Goal: Task Accomplishment & Management: Manage account settings

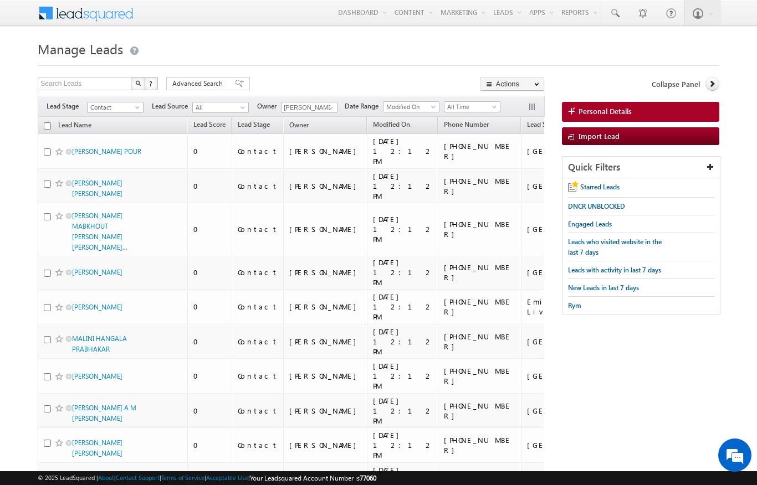
scroll to position [273, 0]
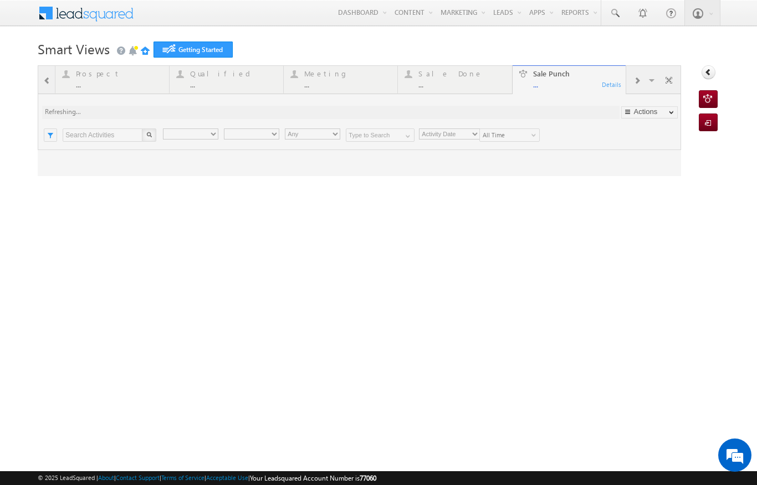
type input "Any Owner"
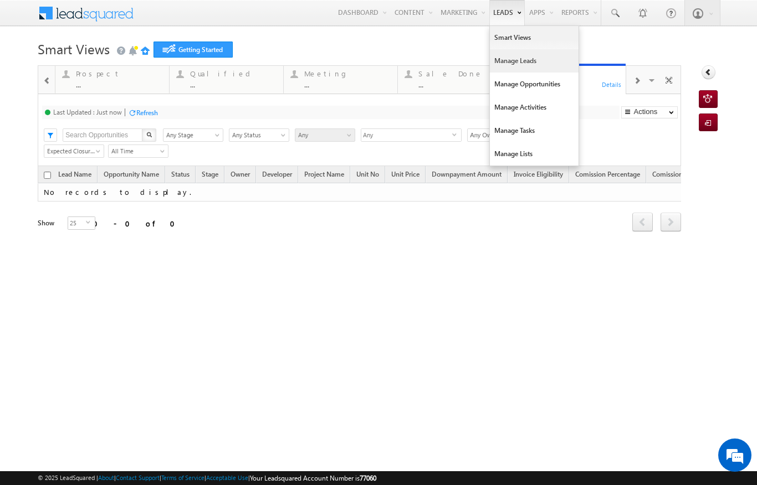
click at [519, 60] on link "Manage Leads" at bounding box center [534, 60] width 89 height 23
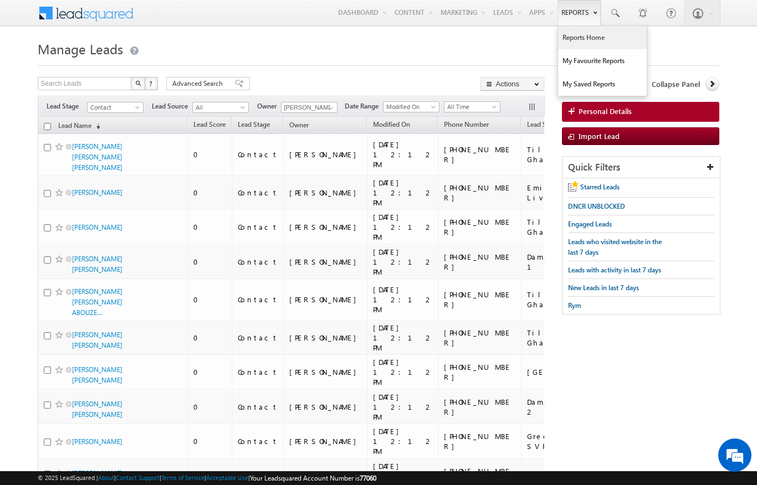
click at [564, 37] on link "Reports Home" at bounding box center [602, 37] width 89 height 23
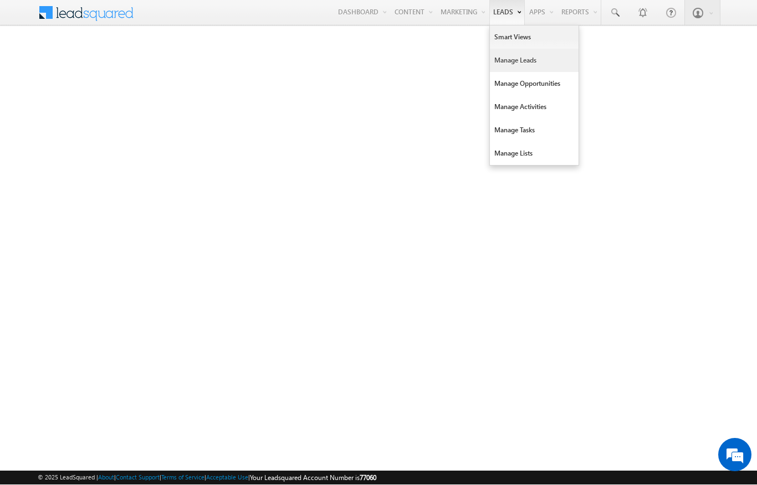
click at [521, 59] on link "Manage Leads" at bounding box center [534, 60] width 89 height 23
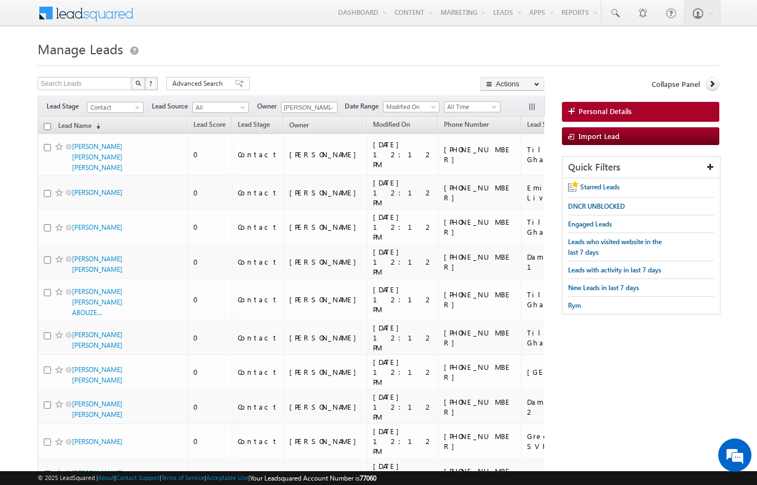
click at [45, 129] on input "checkbox" at bounding box center [47, 126] width 7 height 7
checkbox input "true"
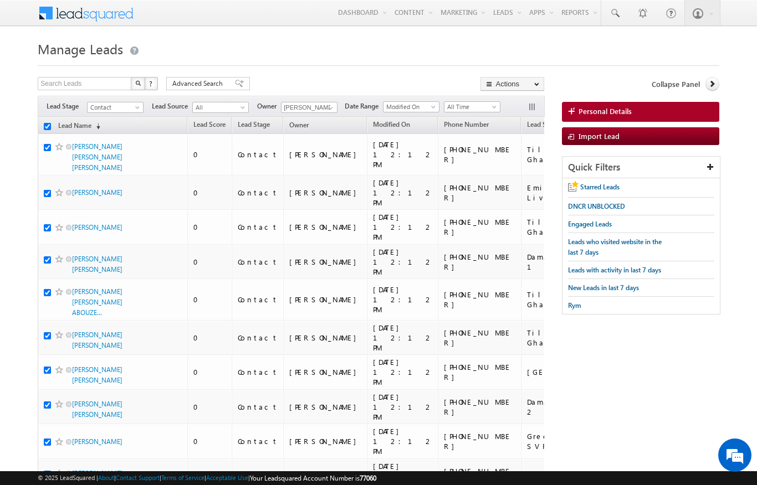
checkbox input "true"
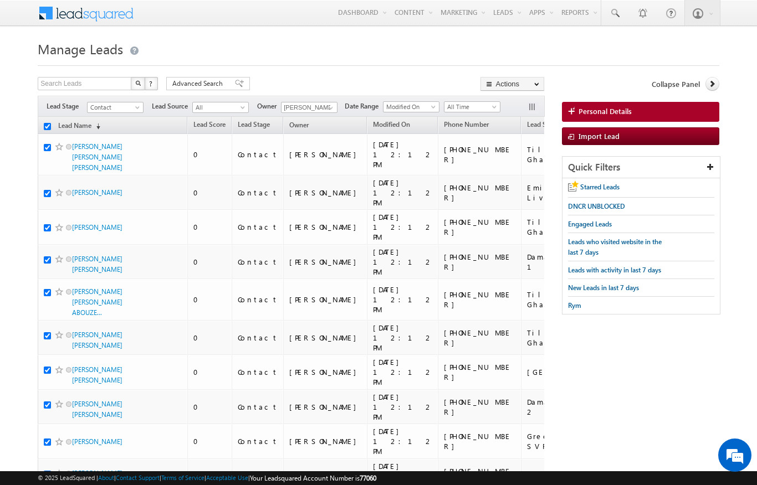
checkbox input "true"
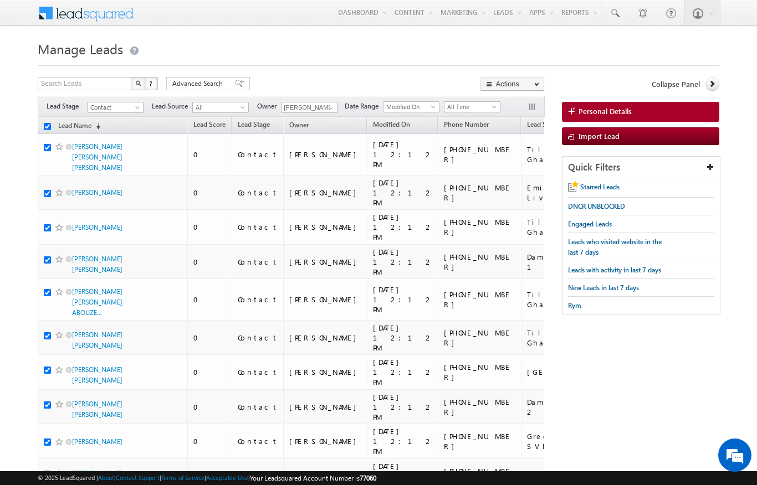
checkbox input "true"
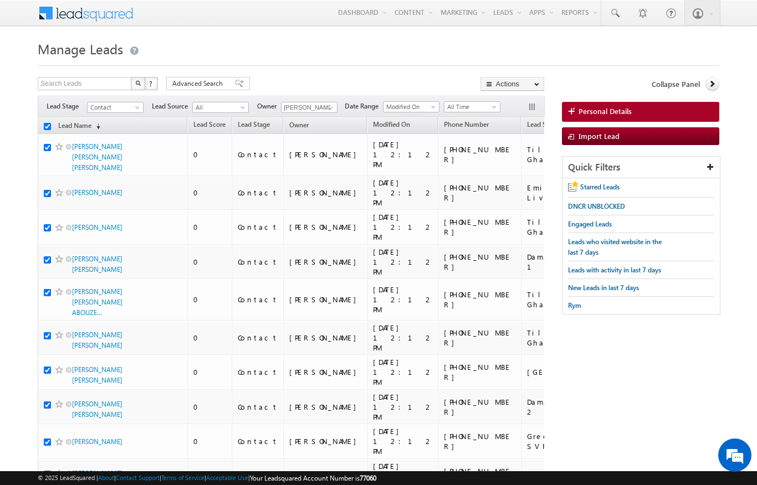
checkbox input "true"
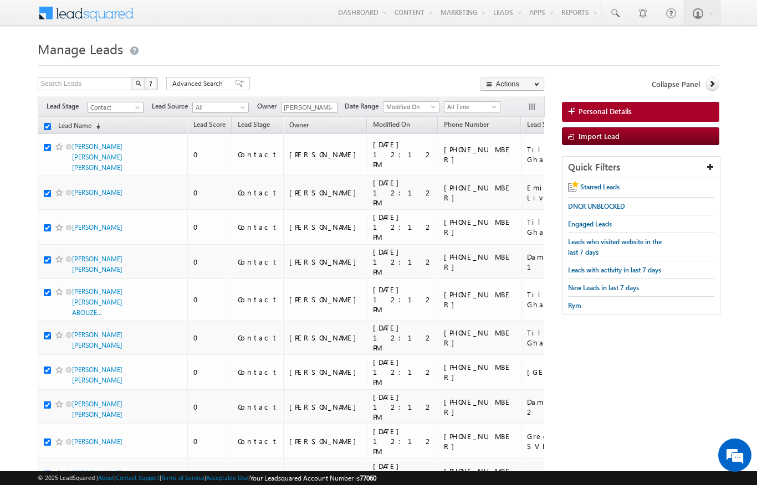
checkbox input "true"
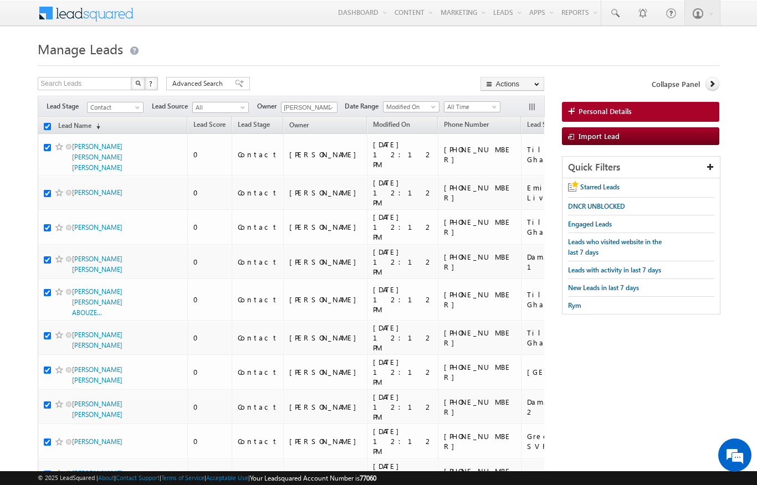
checkbox input "true"
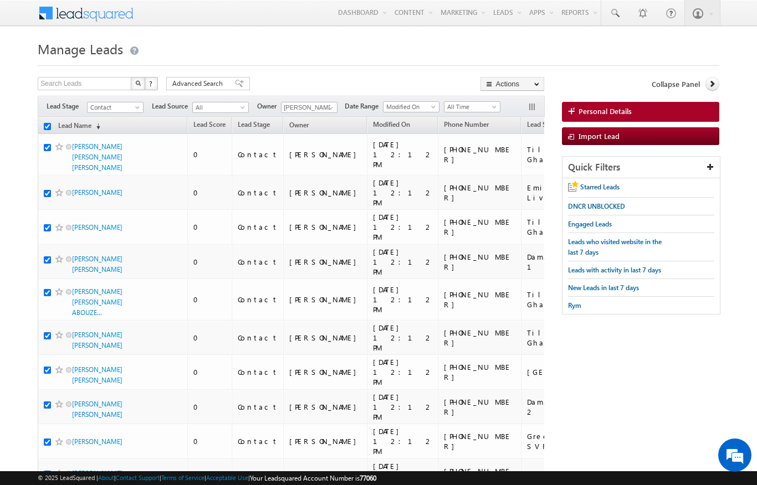
checkbox input "true"
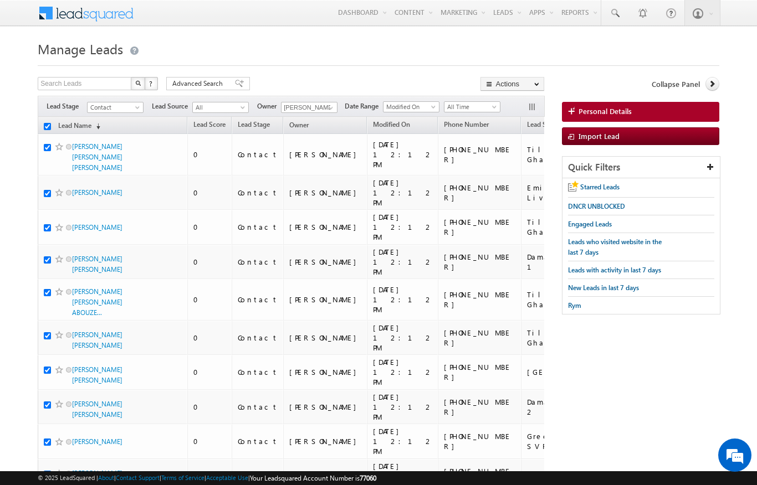
checkbox input "true"
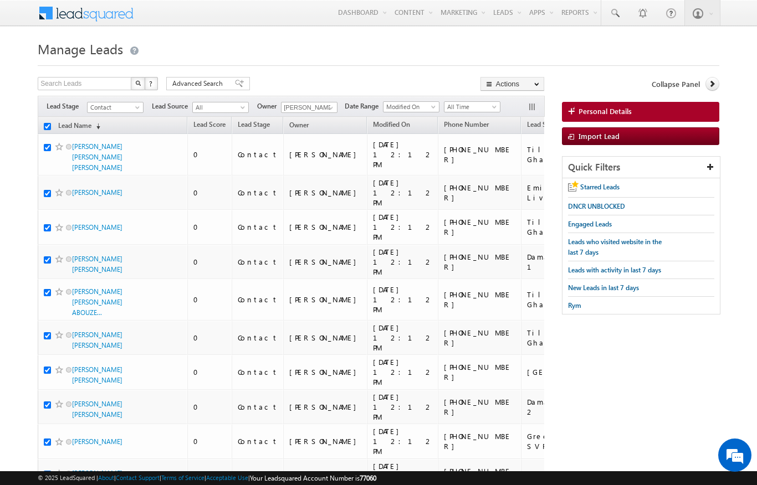
checkbox input "true"
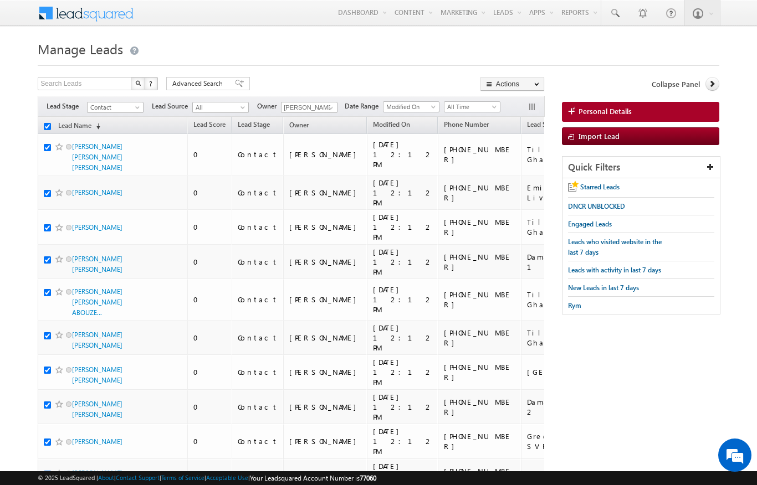
checkbox input "true"
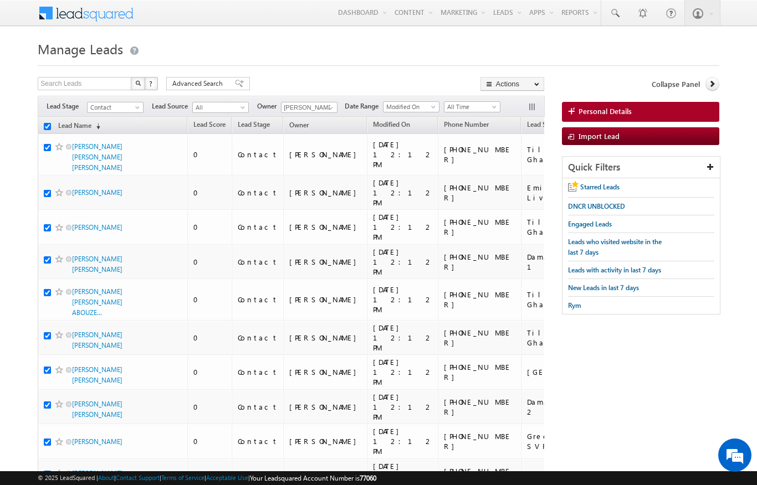
checkbox input "true"
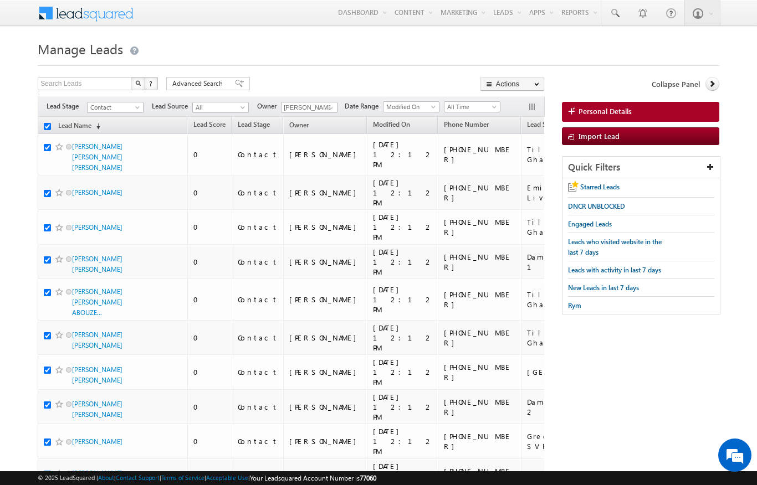
checkbox input "true"
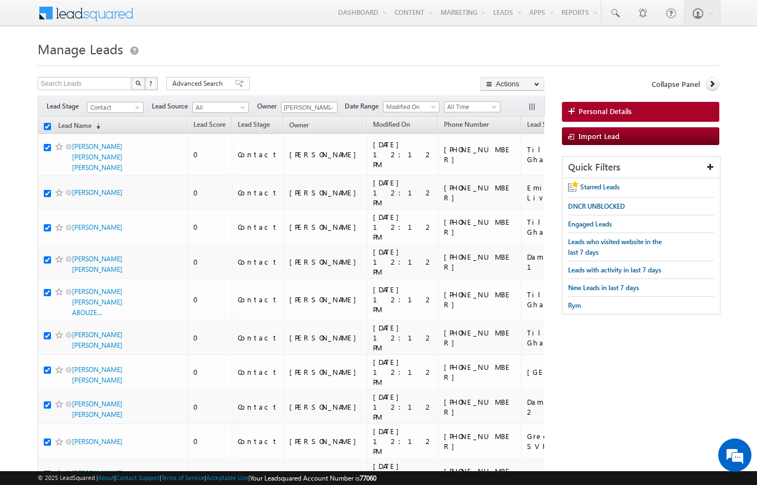
checkbox input "true"
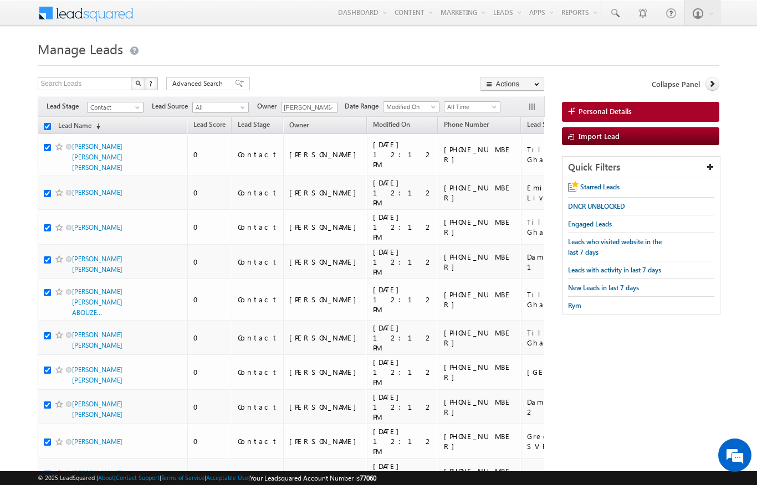
checkbox input "true"
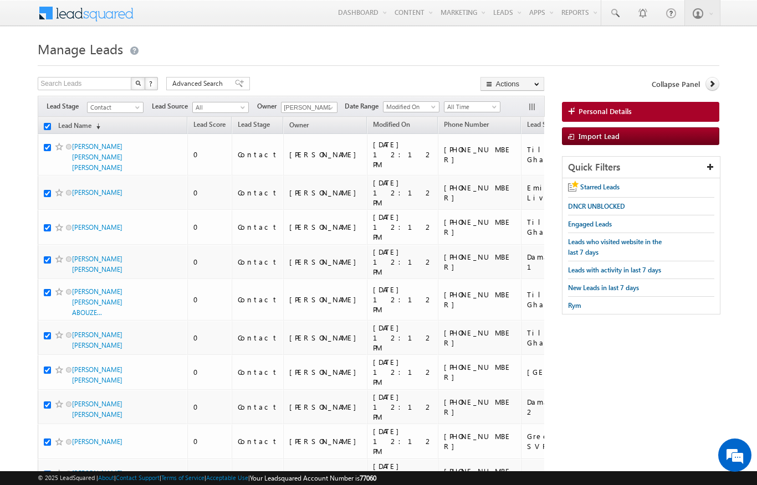
checkbox input "true"
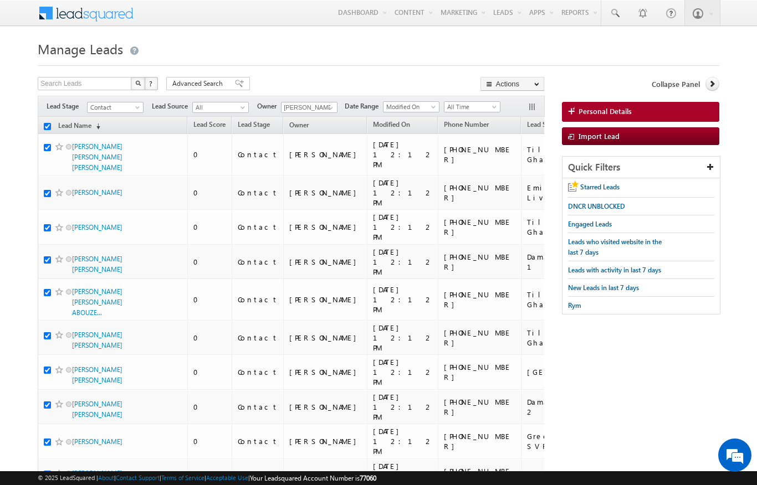
checkbox input "true"
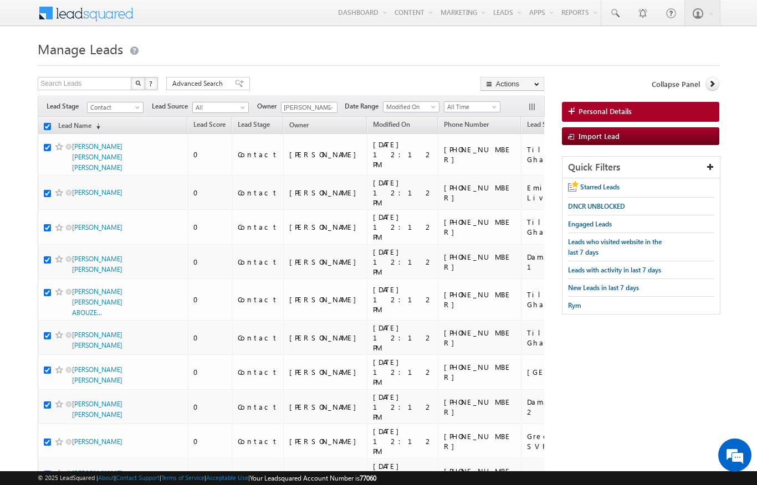
checkbox input "true"
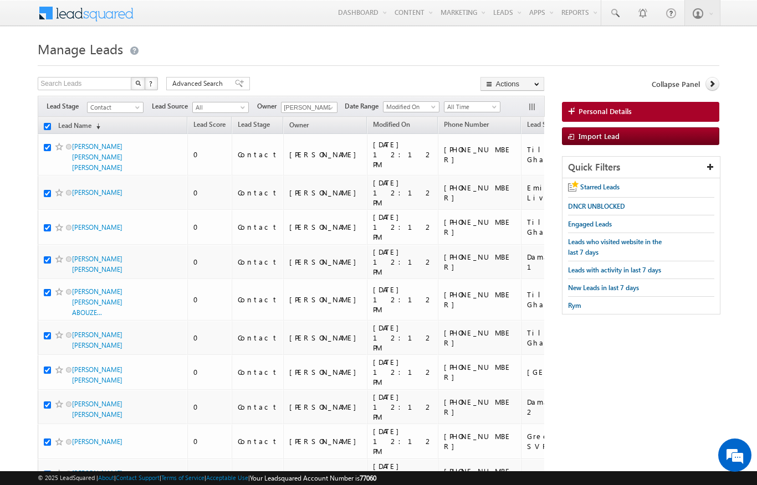
checkbox input "true"
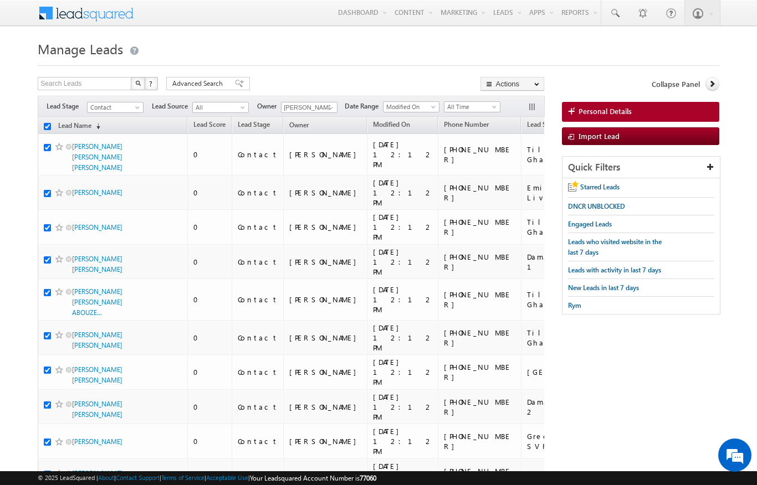
checkbox input "true"
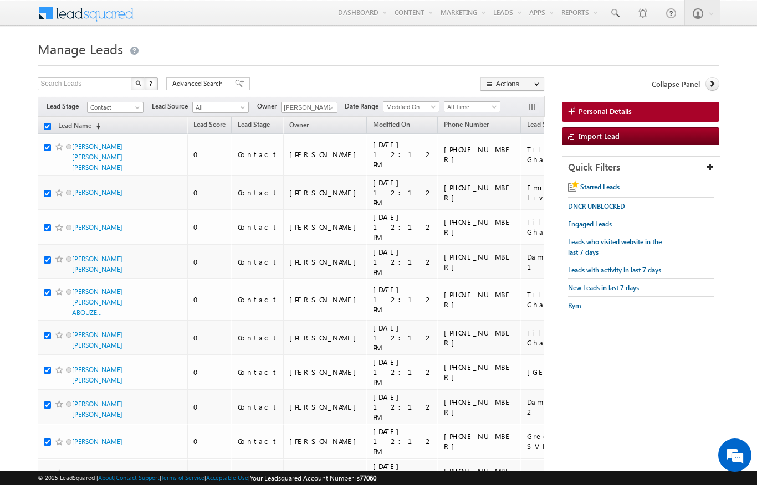
checkbox input "true"
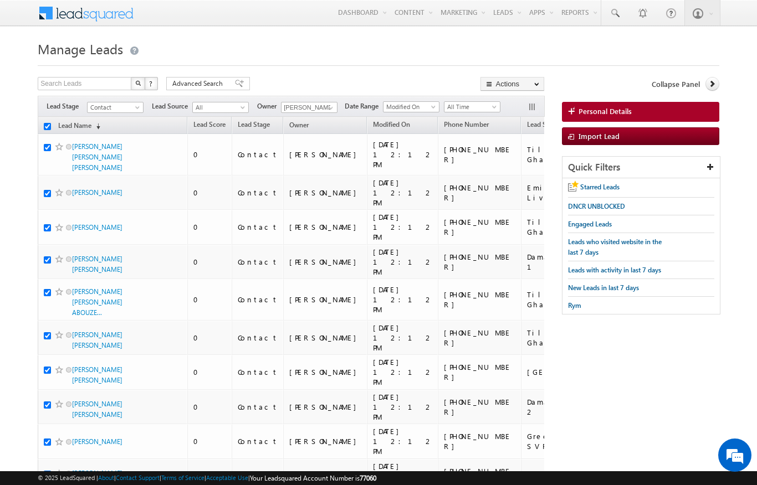
checkbox input "true"
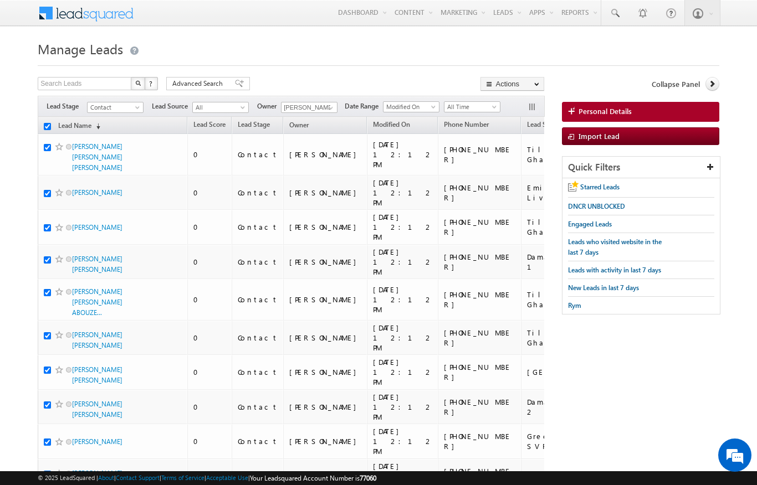
checkbox input "true"
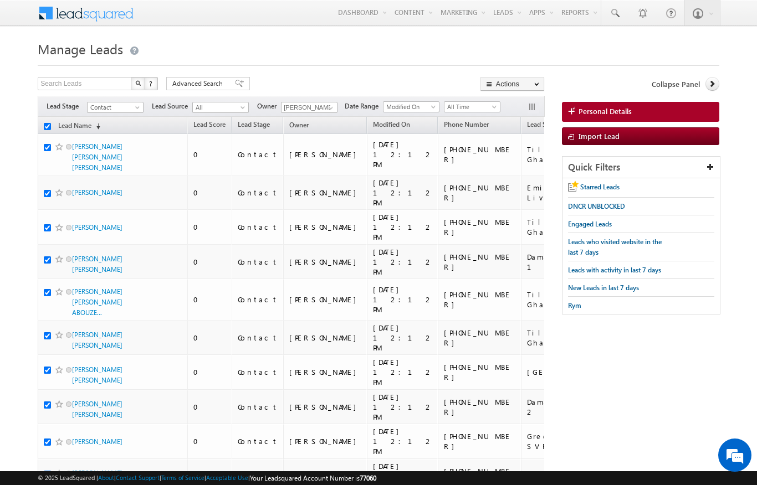
checkbox input "true"
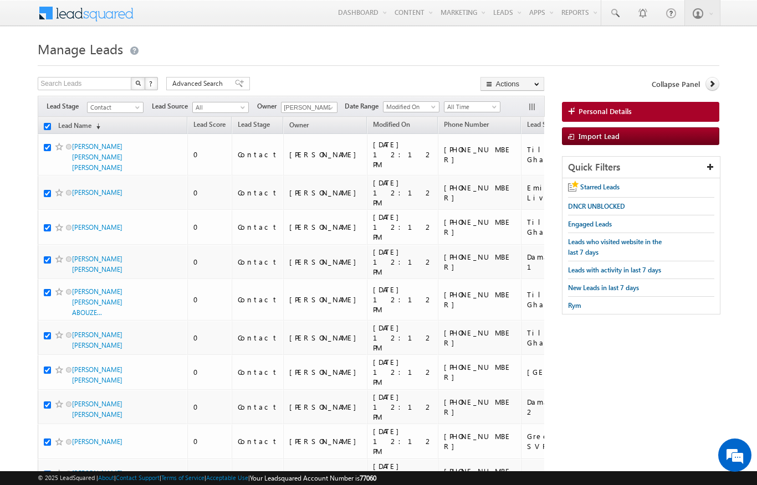
checkbox input "true"
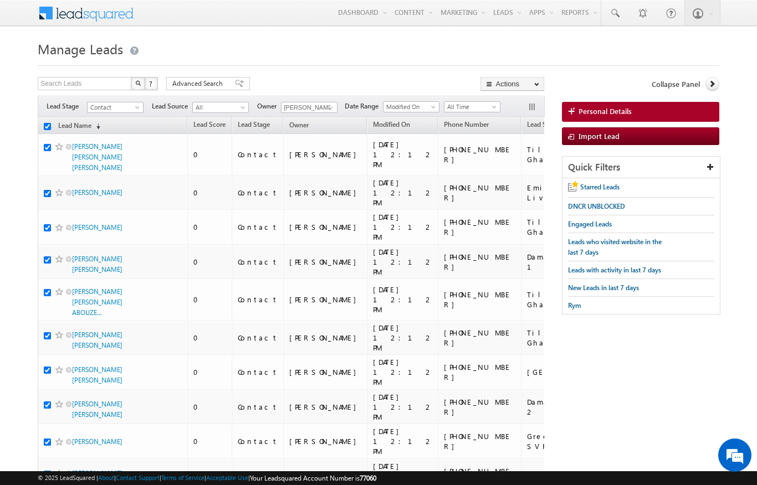
checkbox input "true"
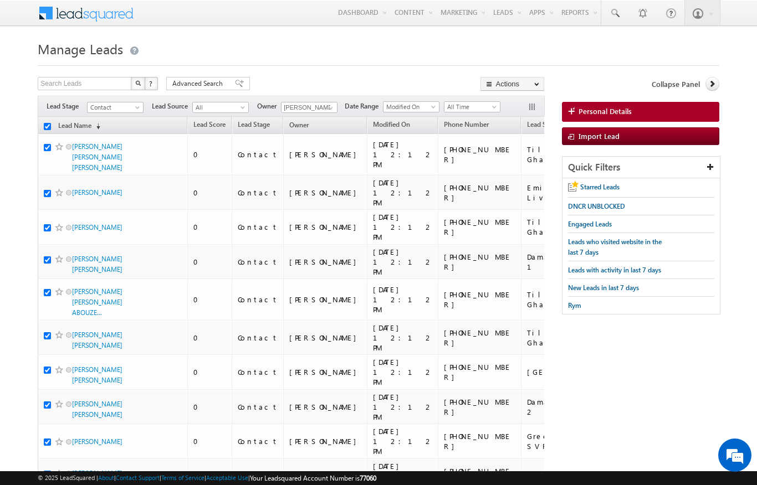
checkbox input "true"
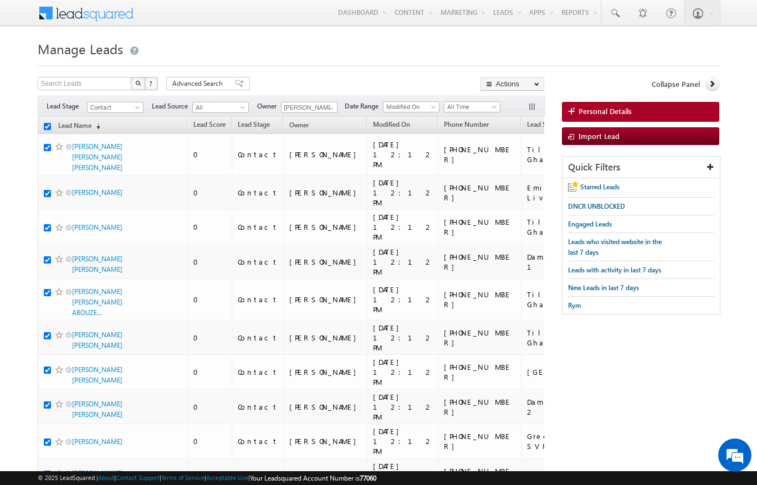
checkbox input "true"
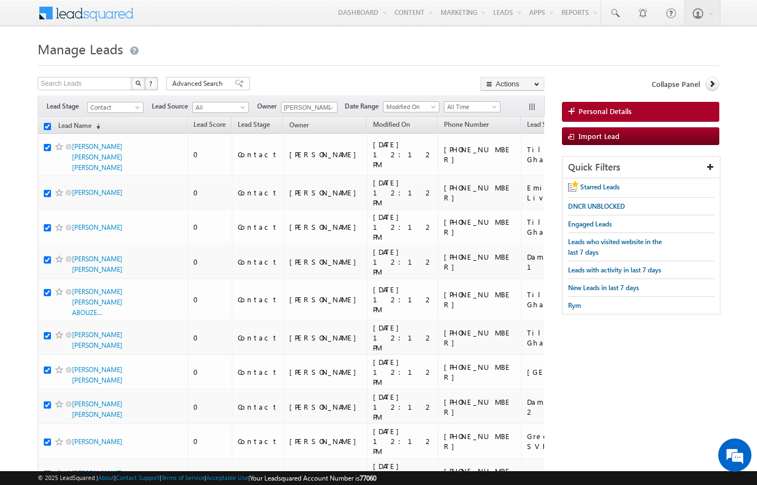
checkbox input "true"
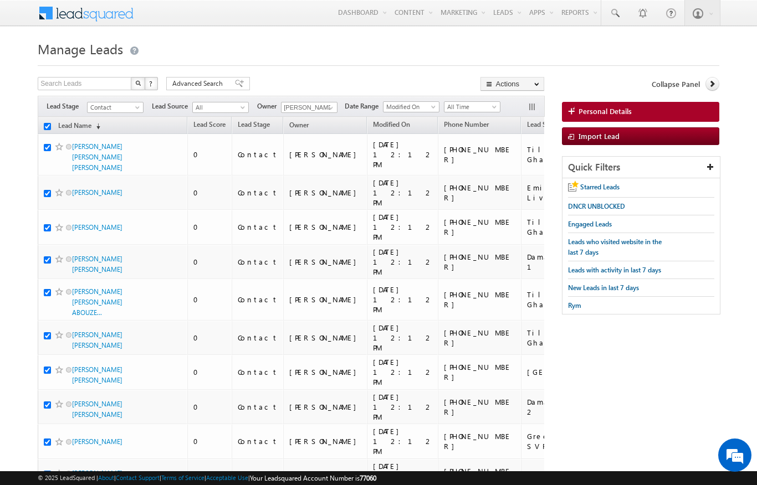
checkbox input "true"
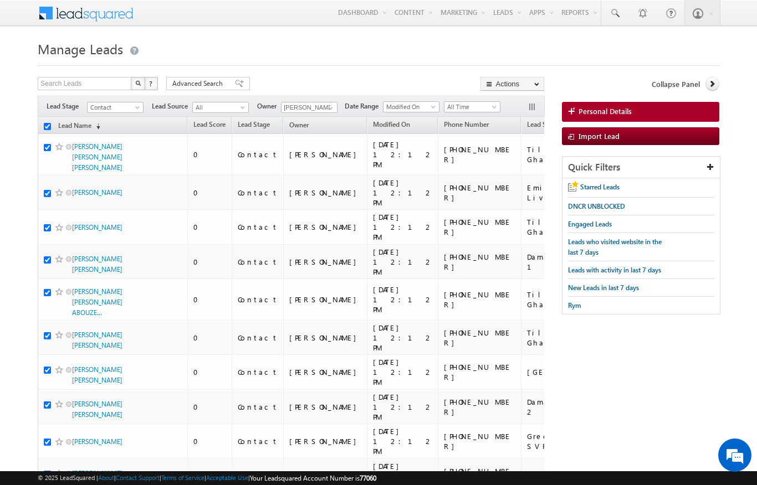
checkbox input "true"
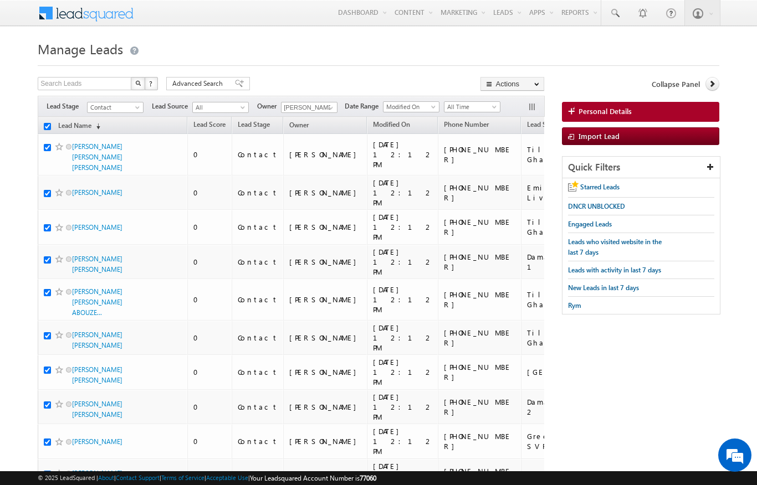
checkbox input "true"
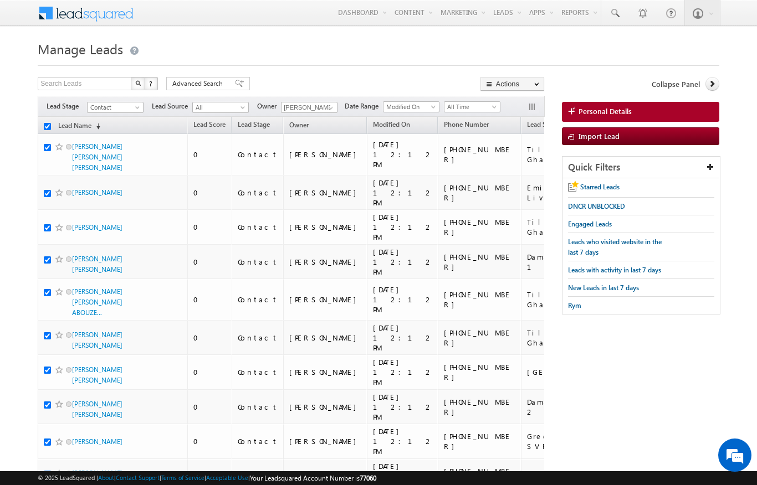
checkbox input "true"
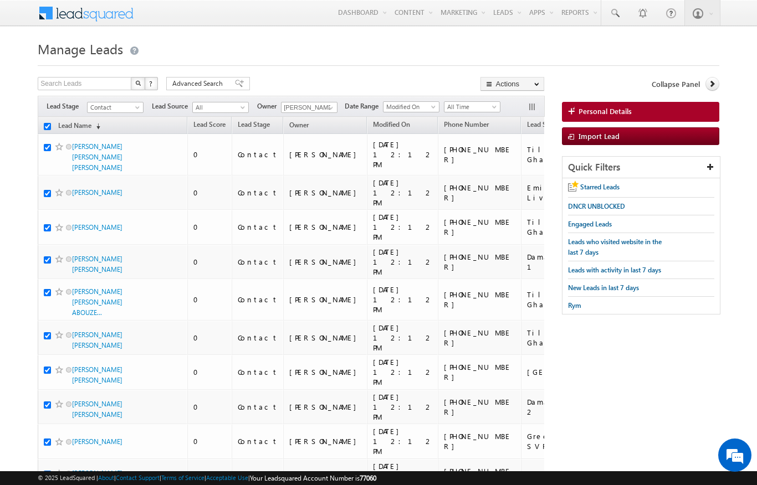
checkbox input "true"
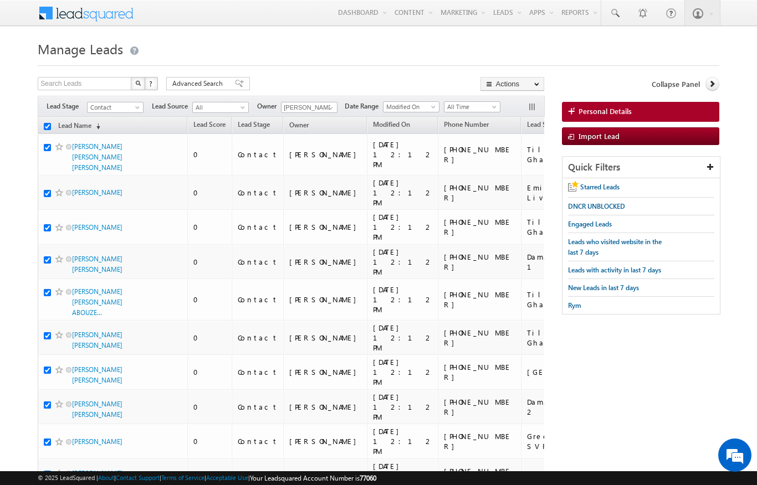
checkbox input "true"
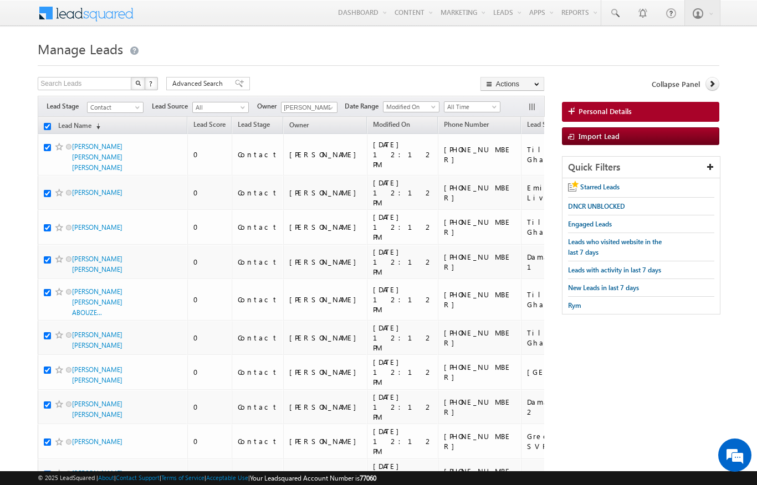
checkbox input "true"
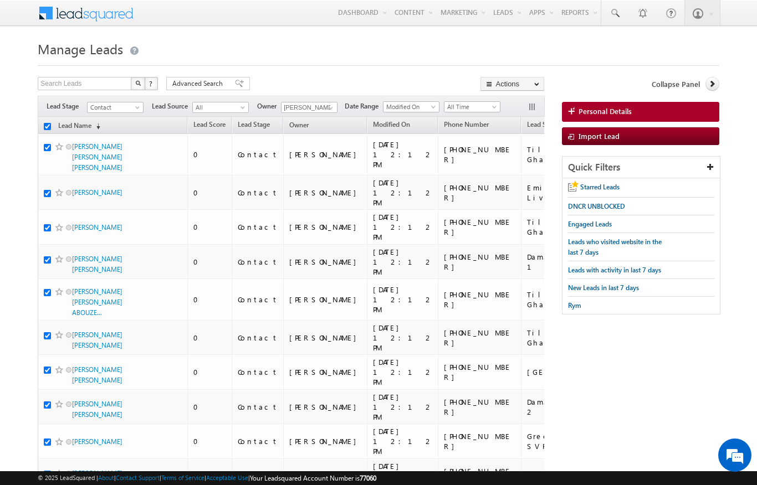
checkbox input "true"
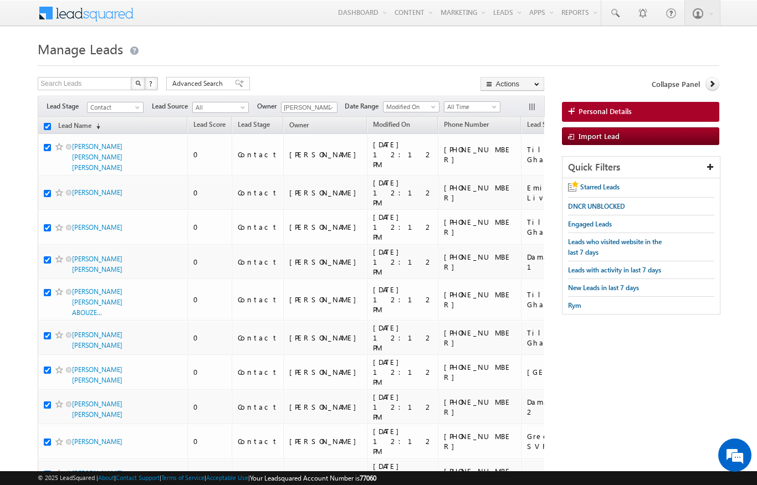
checkbox input "true"
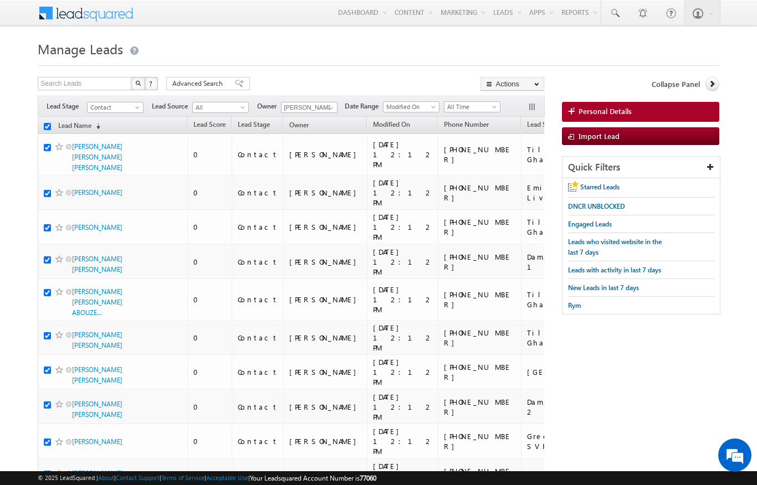
checkbox input "true"
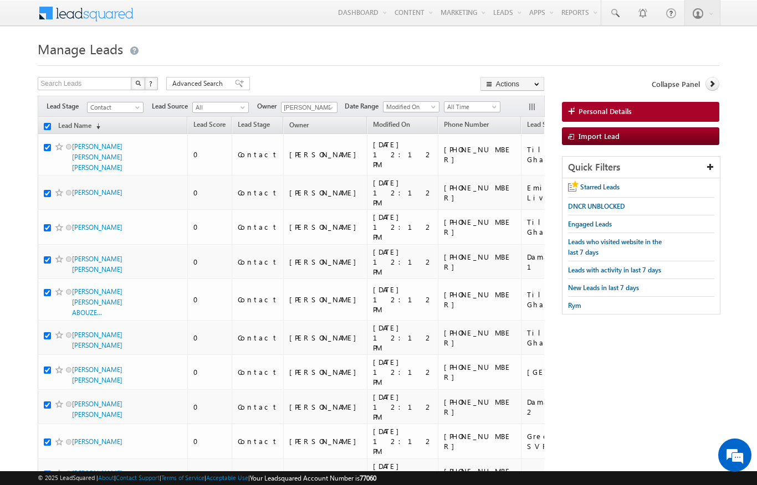
checkbox input "true"
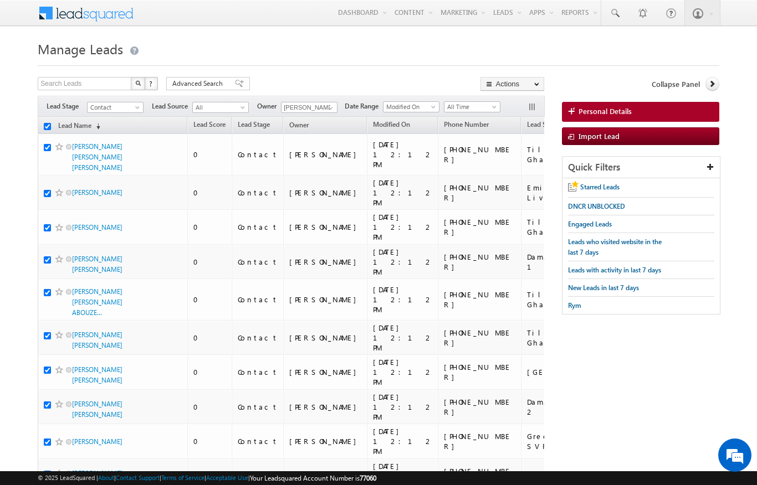
checkbox input "true"
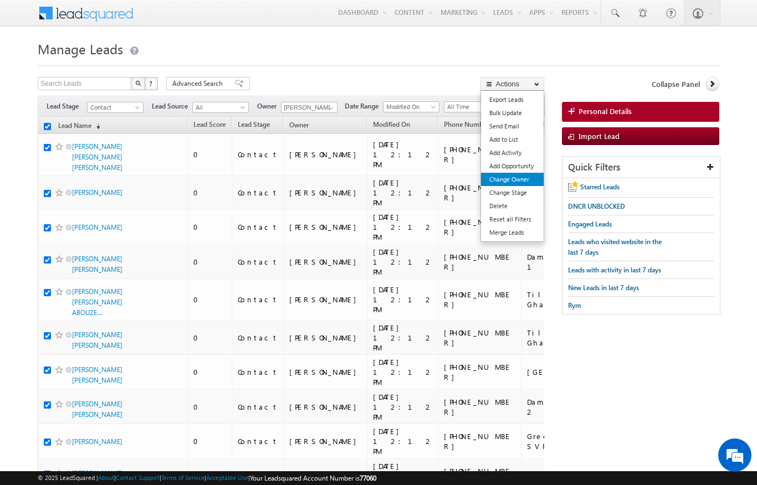
click at [525, 179] on link "Change Owner" at bounding box center [512, 179] width 63 height 13
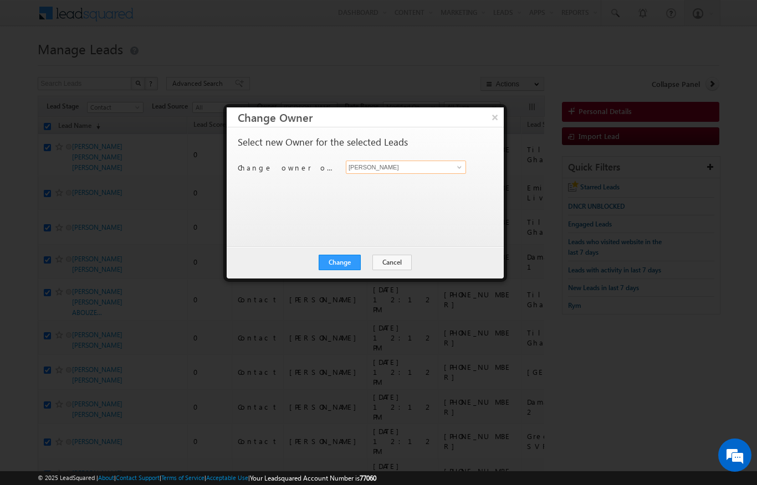
click at [450, 167] on input "[PERSON_NAME]" at bounding box center [406, 167] width 120 height 13
click at [453, 168] on link at bounding box center [458, 167] width 14 height 11
click at [422, 181] on link "Bhargav Nayak bhargav.nayak@indglobal.ae" at bounding box center [406, 184] width 120 height 21
click at [346, 266] on button "Change" at bounding box center [340, 263] width 42 height 16
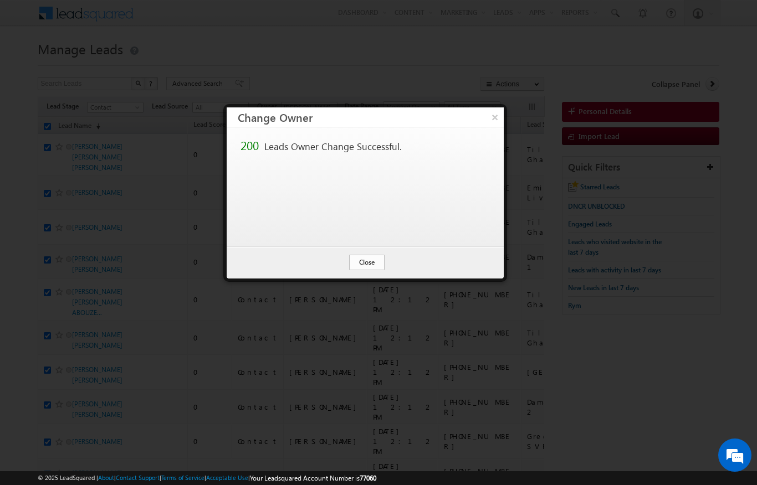
click at [372, 263] on button "Close" at bounding box center [366, 263] width 35 height 16
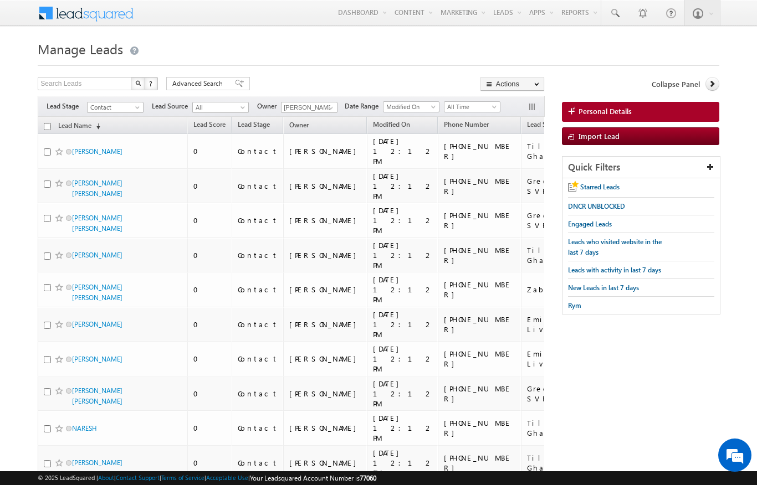
click at [48, 125] on input "checkbox" at bounding box center [47, 126] width 7 height 7
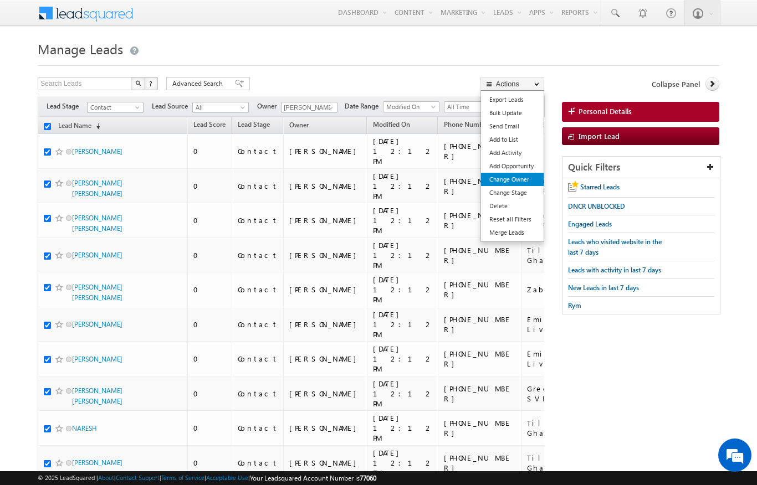
click at [520, 179] on link "Change Owner" at bounding box center [512, 179] width 63 height 13
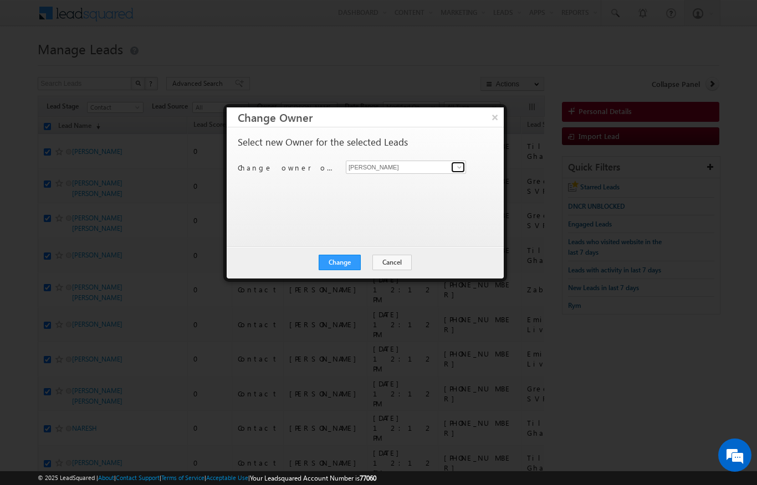
click at [452, 170] on link at bounding box center [458, 167] width 14 height 11
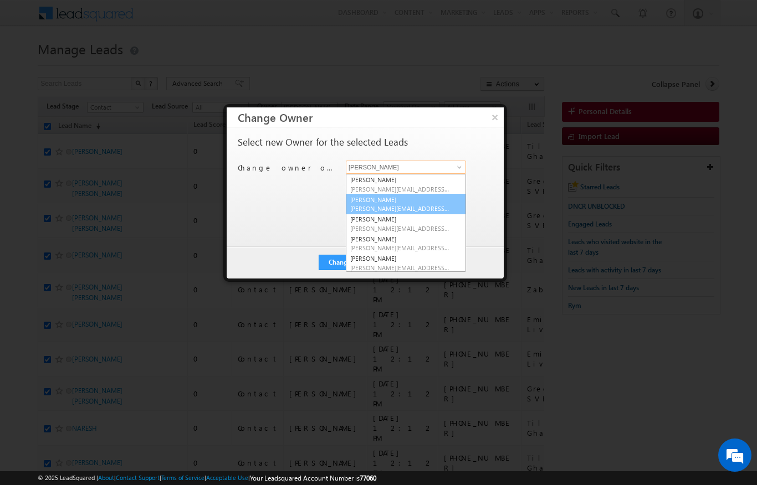
click at [413, 201] on link "Ankita Dumbre ankita.dumbre@indglobal.ae" at bounding box center [406, 204] width 120 height 21
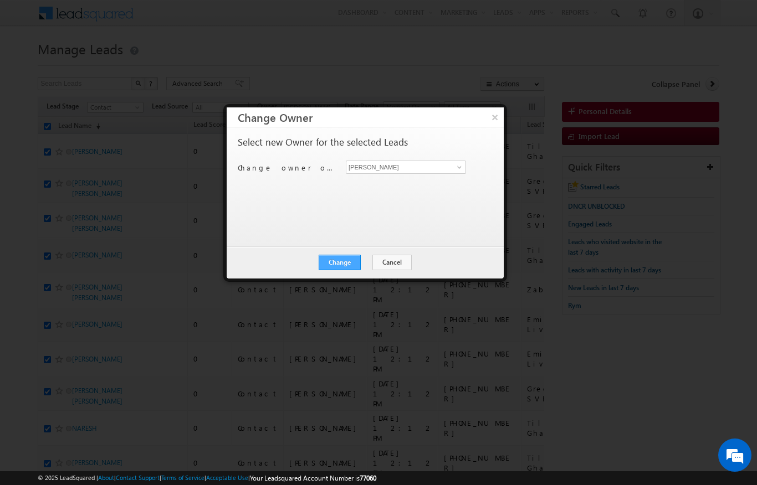
click at [339, 263] on button "Change" at bounding box center [340, 263] width 42 height 16
click at [372, 265] on button "Close" at bounding box center [366, 263] width 35 height 16
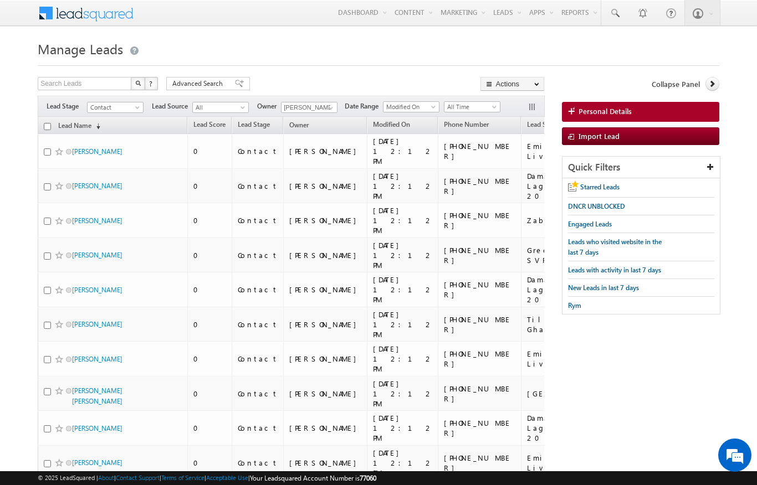
click at [46, 127] on input "checkbox" at bounding box center [47, 126] width 7 height 7
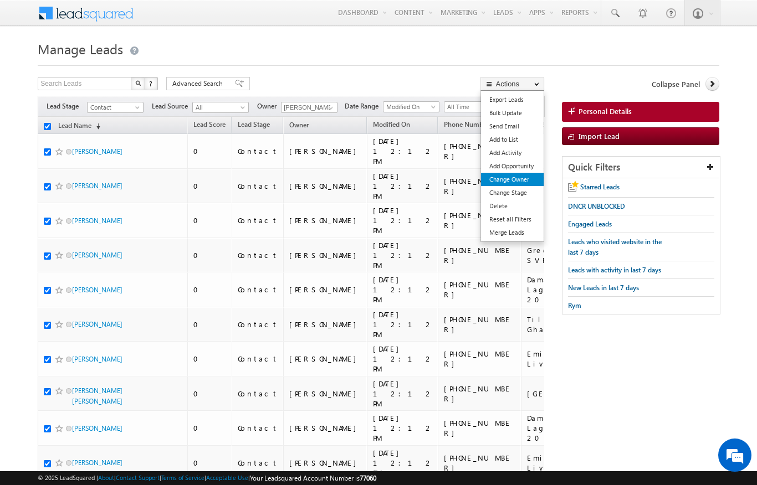
click at [522, 181] on link "Change Owner" at bounding box center [512, 179] width 63 height 13
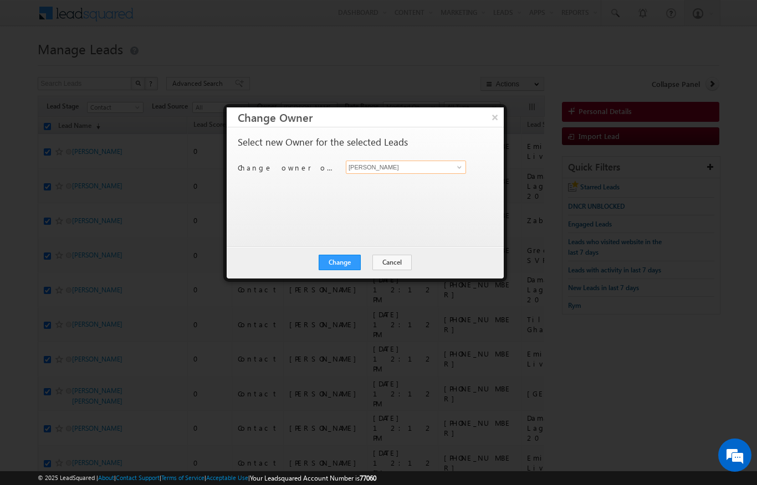
click at [444, 173] on input "[PERSON_NAME]" at bounding box center [406, 167] width 120 height 13
click at [455, 163] on span at bounding box center [459, 167] width 9 height 9
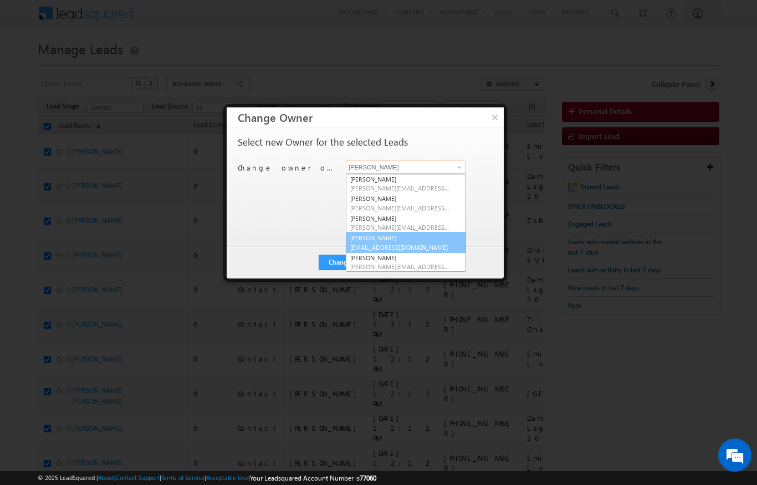
click at [408, 243] on span "Karan.solanki@indglobal.ae" at bounding box center [400, 247] width 100 height 8
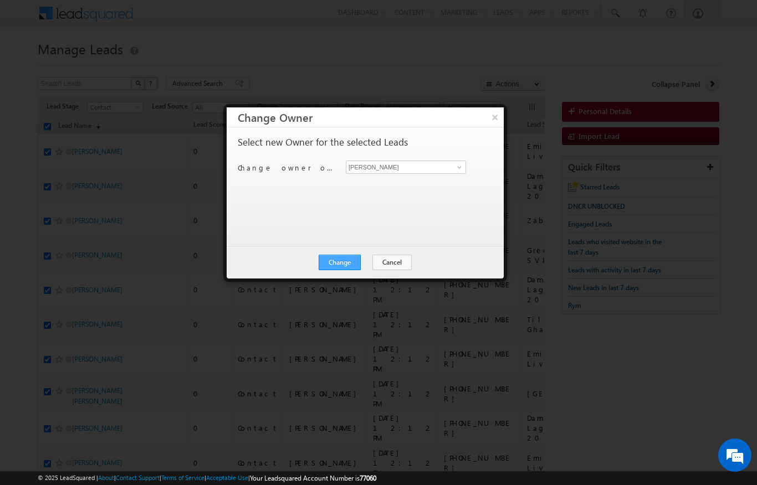
click at [348, 263] on button "Change" at bounding box center [340, 263] width 42 height 16
click at [380, 258] on button "Close" at bounding box center [366, 263] width 35 height 16
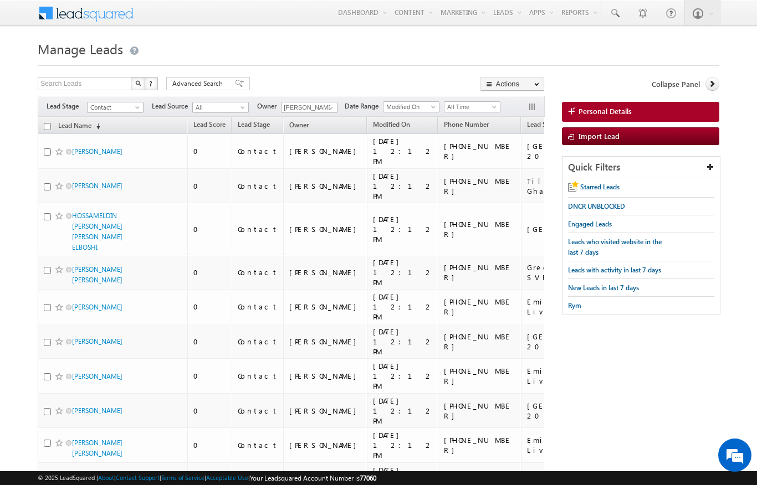
click at [46, 123] on input "checkbox" at bounding box center [47, 126] width 7 height 7
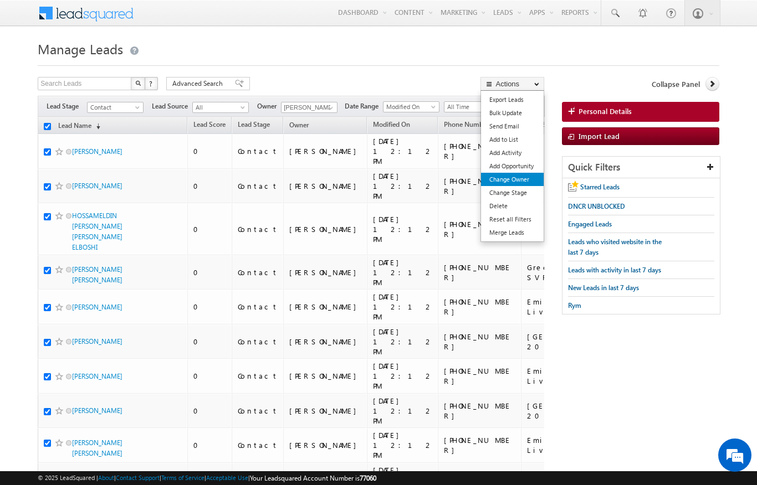
click at [517, 177] on link "Change Owner" at bounding box center [512, 179] width 63 height 13
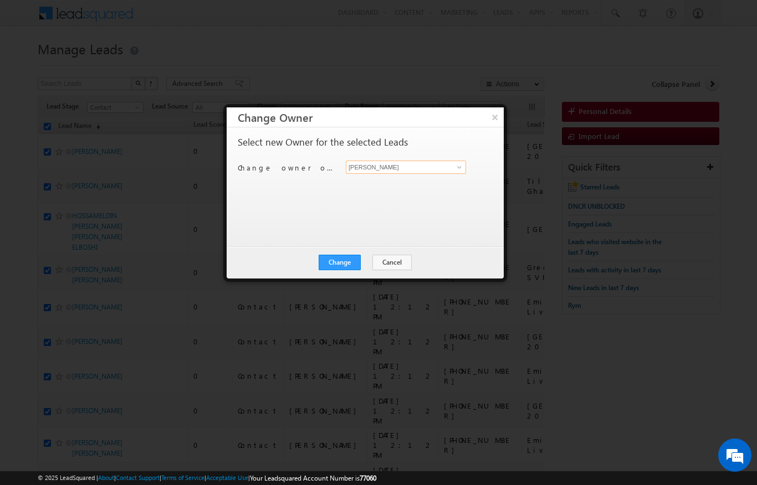
click at [445, 165] on input "[PERSON_NAME]" at bounding box center [406, 167] width 120 height 13
click at [459, 165] on span at bounding box center [459, 167] width 9 height 9
click at [438, 179] on link "Sandeep kumar sandeep.skumar@indglobal.ae" at bounding box center [406, 184] width 120 height 21
click at [347, 262] on button "Change" at bounding box center [340, 263] width 42 height 16
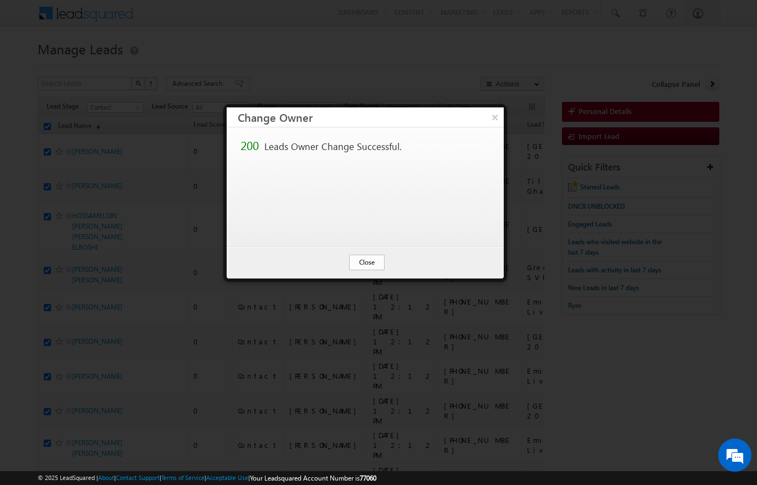
click at [365, 267] on button "Close" at bounding box center [366, 263] width 35 height 16
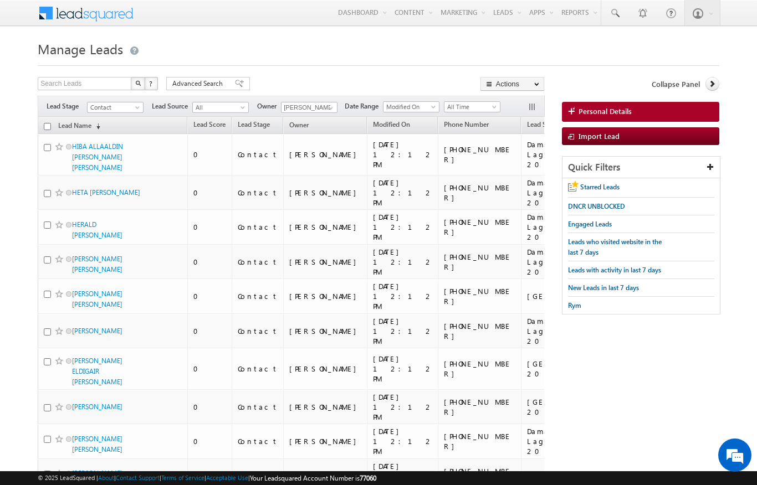
click at [42, 121] on th "Lead Name (sorted descending)" at bounding box center [113, 125] width 150 height 17
click at [49, 127] on input "checkbox" at bounding box center [47, 126] width 7 height 7
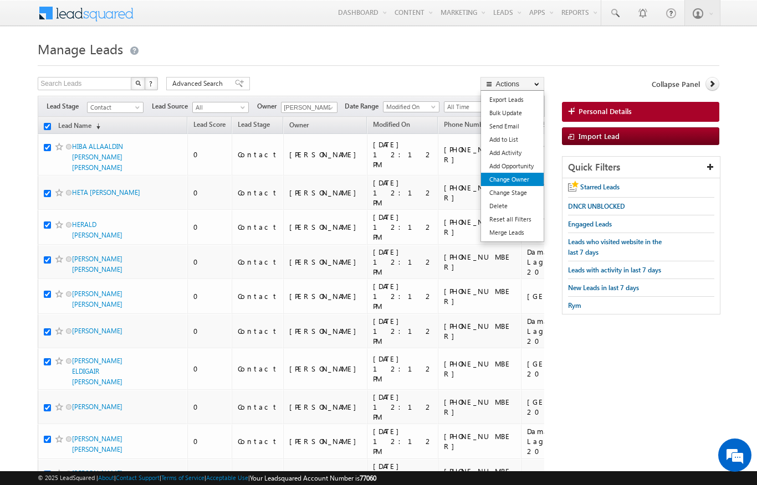
click at [519, 183] on link "Change Owner" at bounding box center [512, 179] width 63 height 13
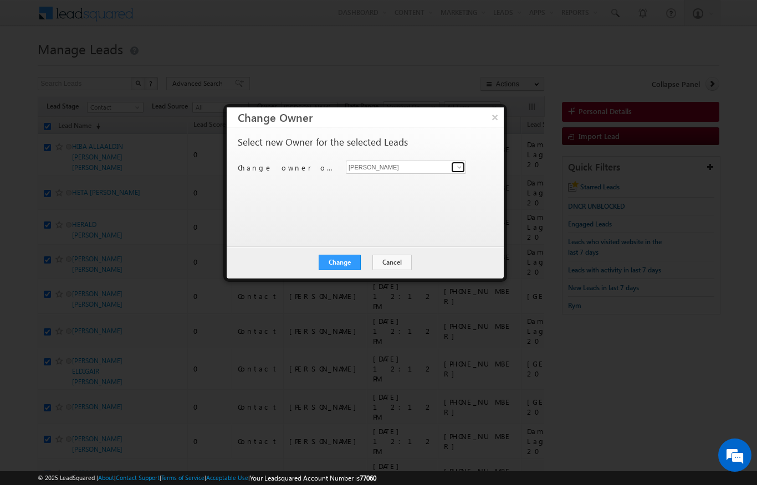
click at [462, 163] on span at bounding box center [459, 167] width 9 height 9
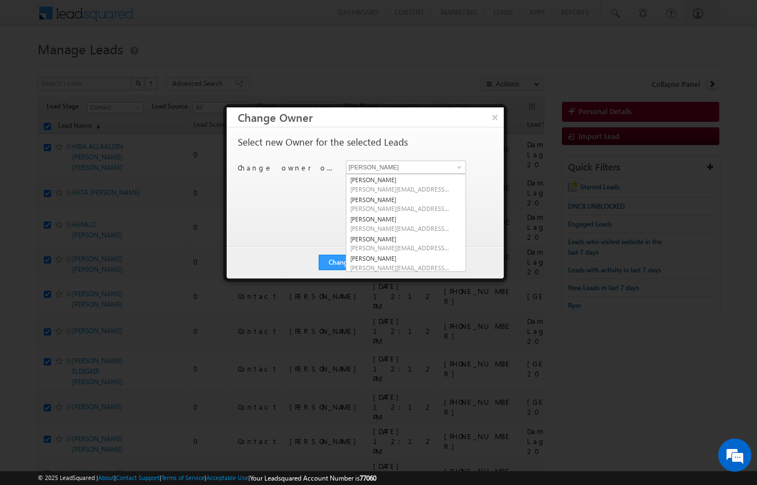
click at [751, 60] on div at bounding box center [378, 242] width 757 height 485
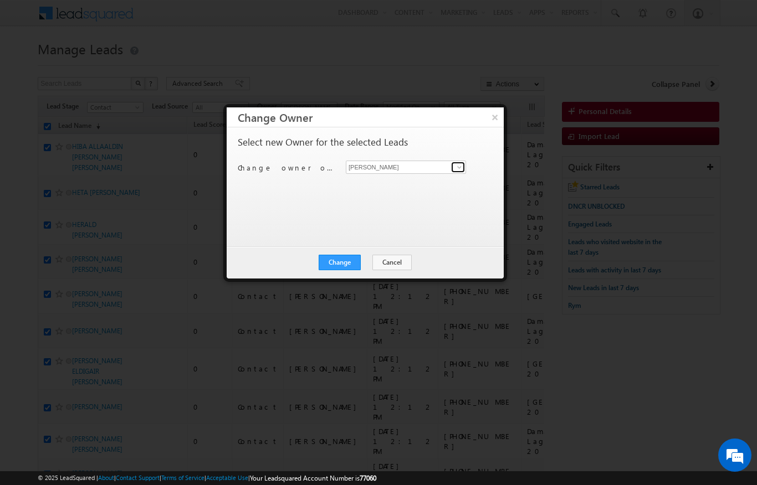
click at [453, 165] on link at bounding box center [458, 167] width 14 height 11
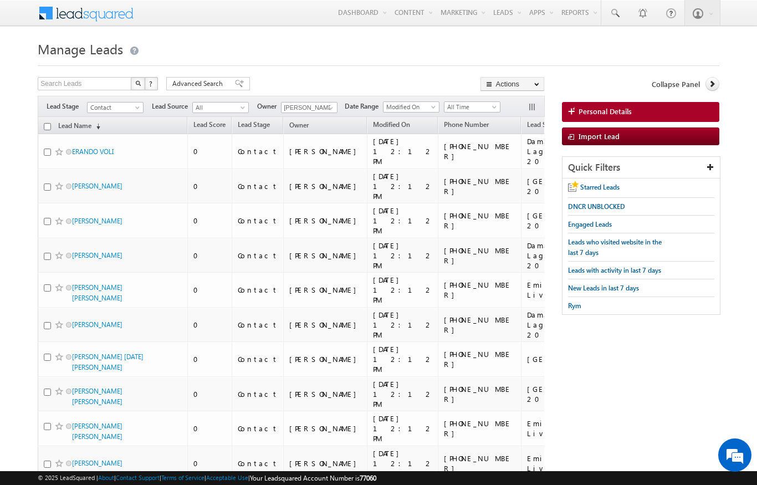
click at [47, 124] on input "checkbox" at bounding box center [47, 126] width 7 height 7
checkbox input "true"
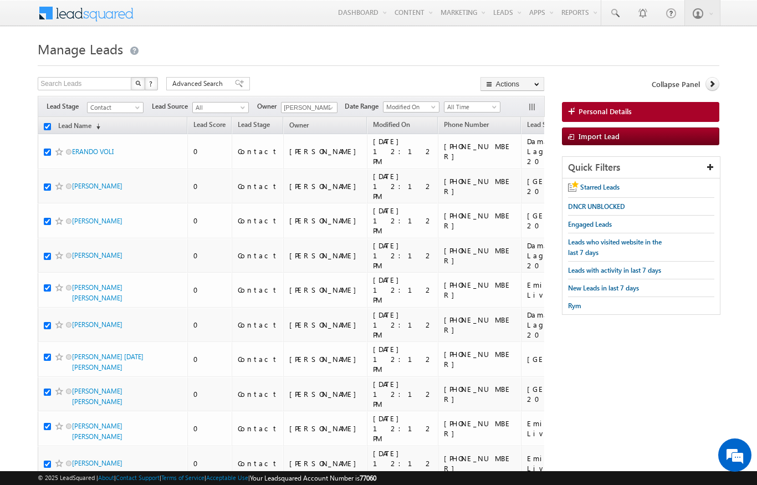
checkbox input "true"
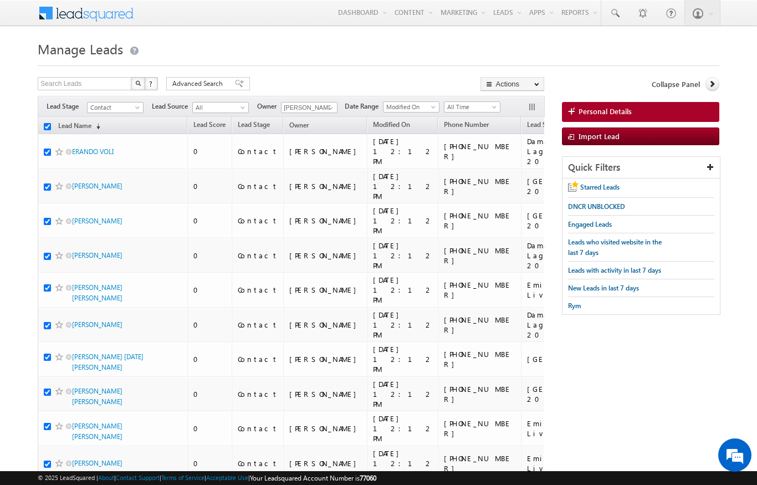
checkbox input "true"
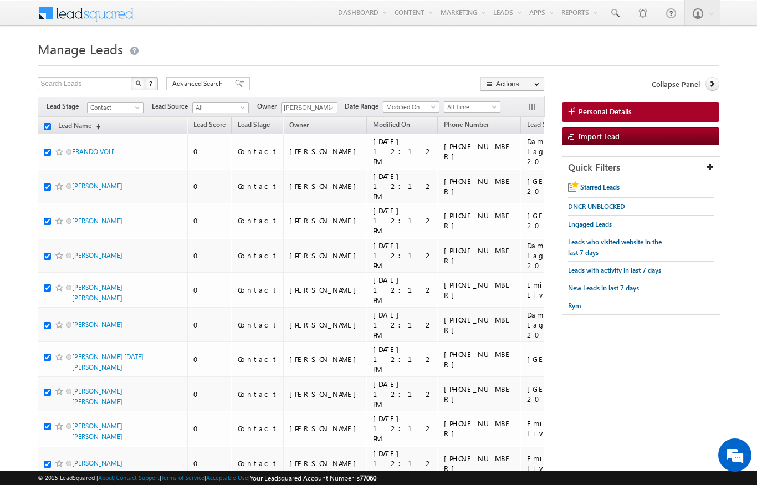
checkbox input "true"
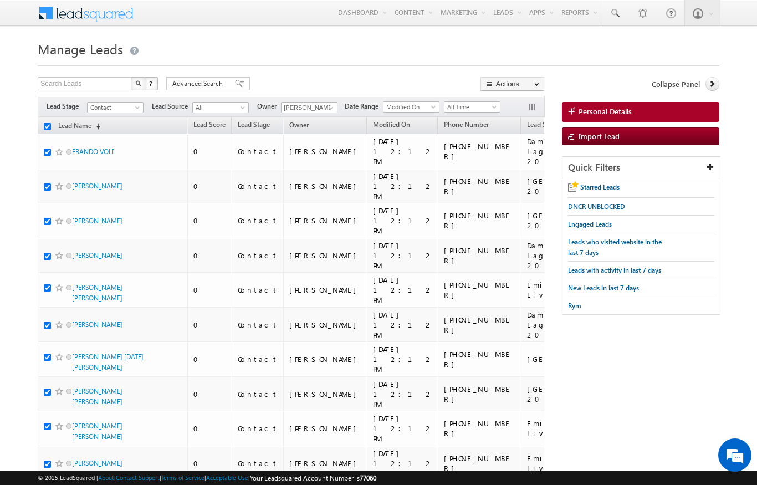
checkbox input "true"
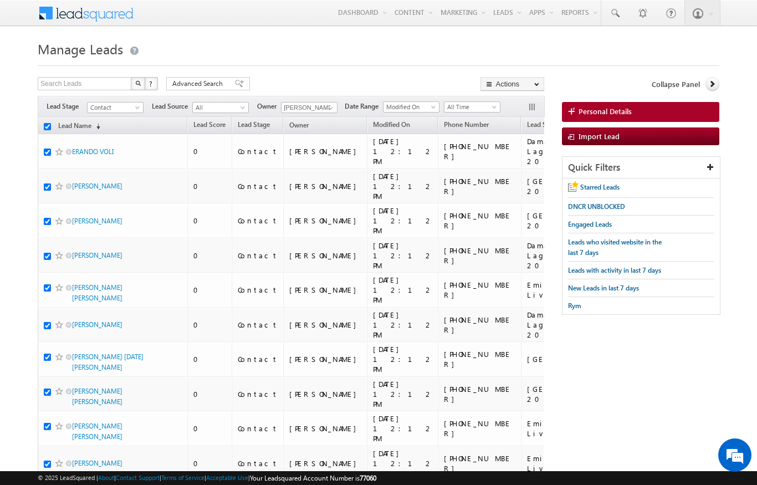
checkbox input "true"
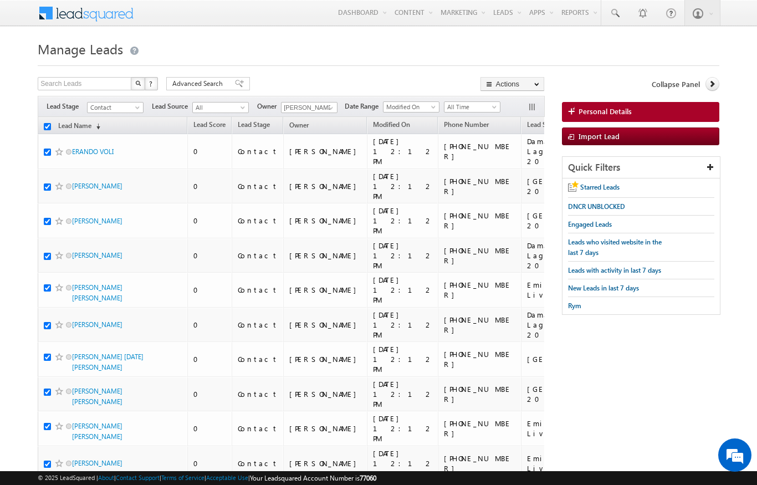
checkbox input "true"
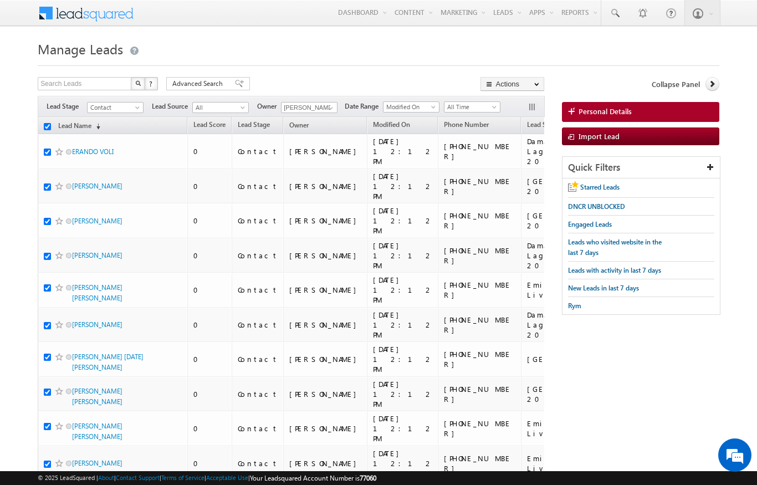
checkbox input "true"
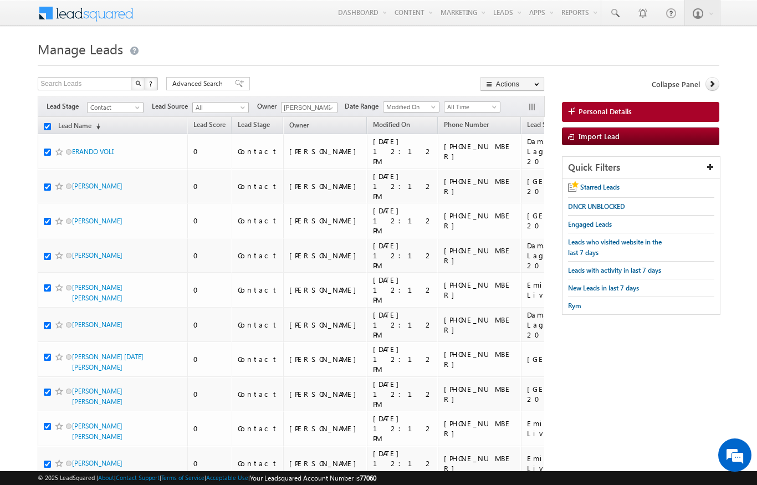
checkbox input "true"
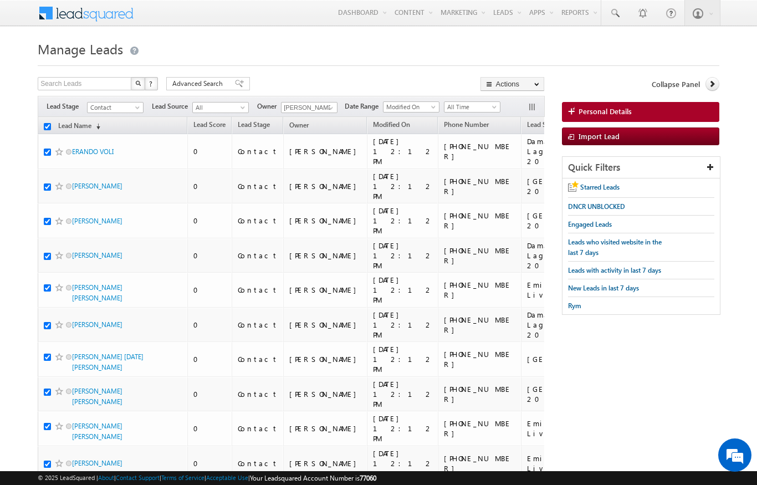
checkbox input "true"
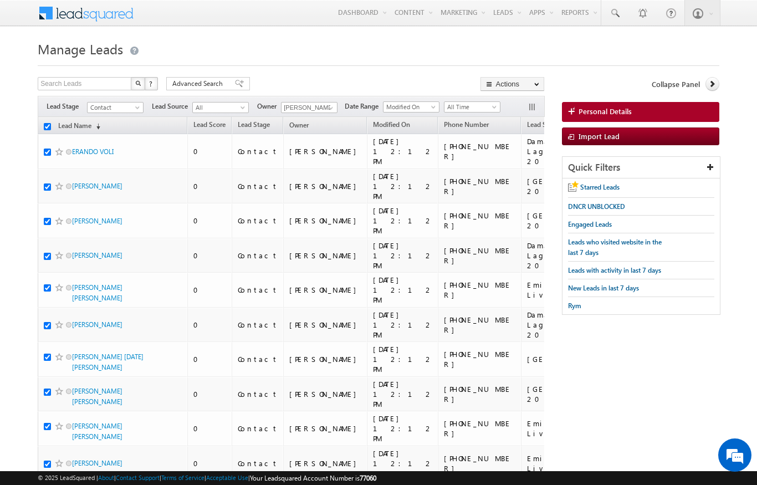
checkbox input "true"
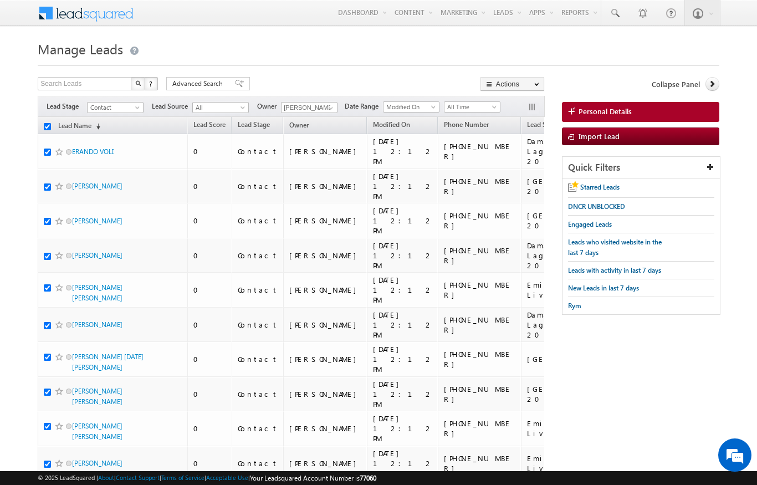
checkbox input "true"
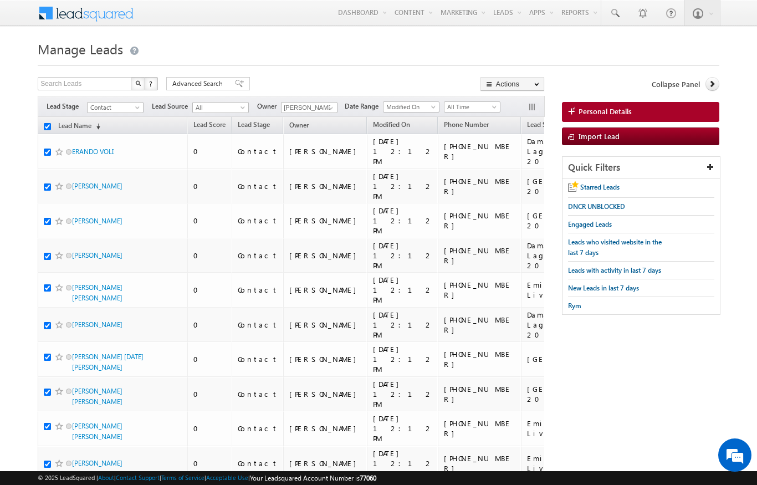
checkbox input "true"
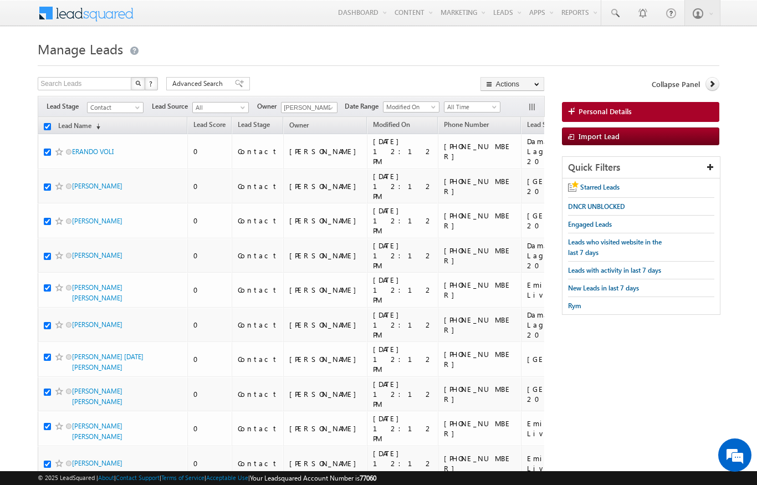
checkbox input "true"
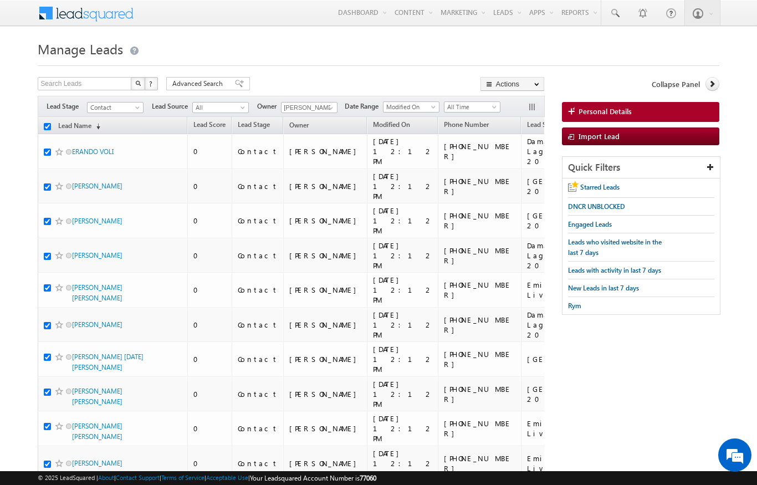
checkbox input "true"
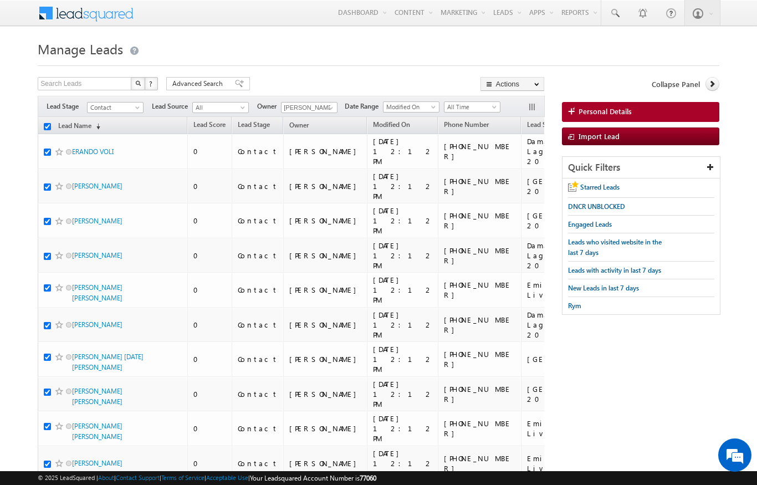
checkbox input "true"
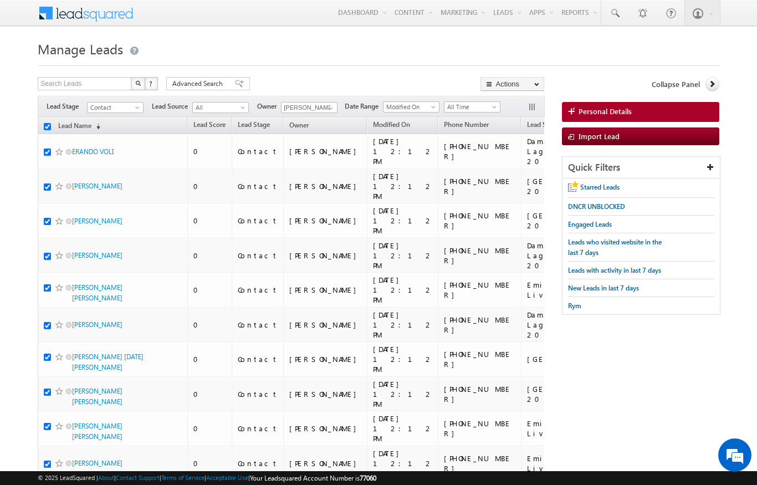
checkbox input "true"
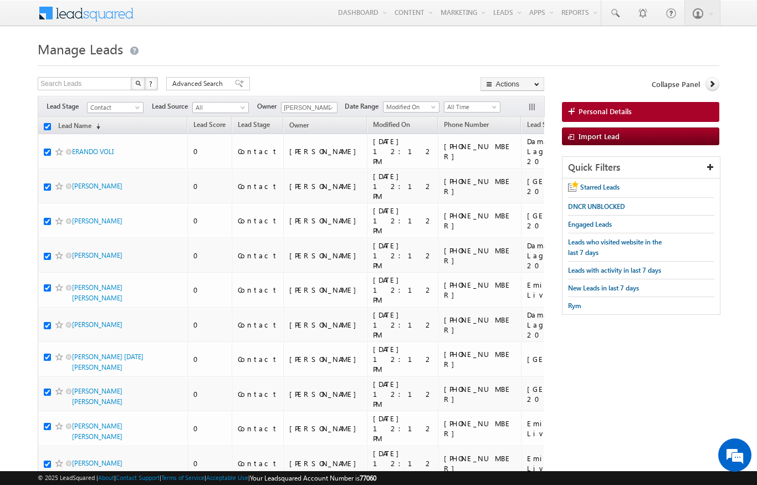
checkbox input "true"
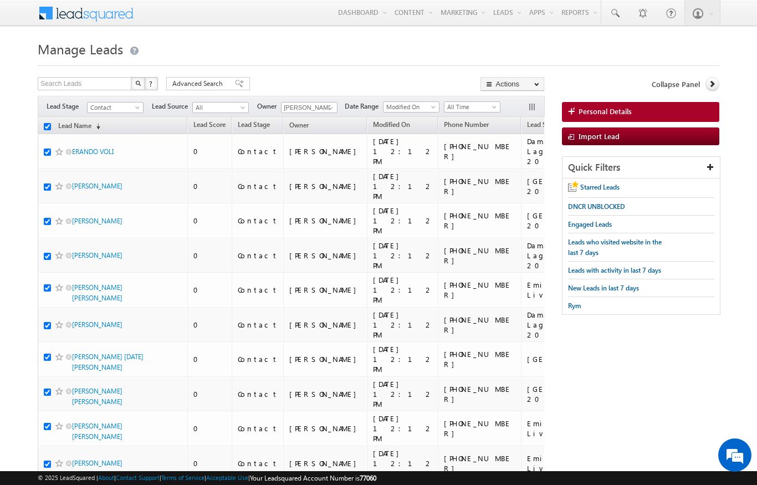
checkbox input "true"
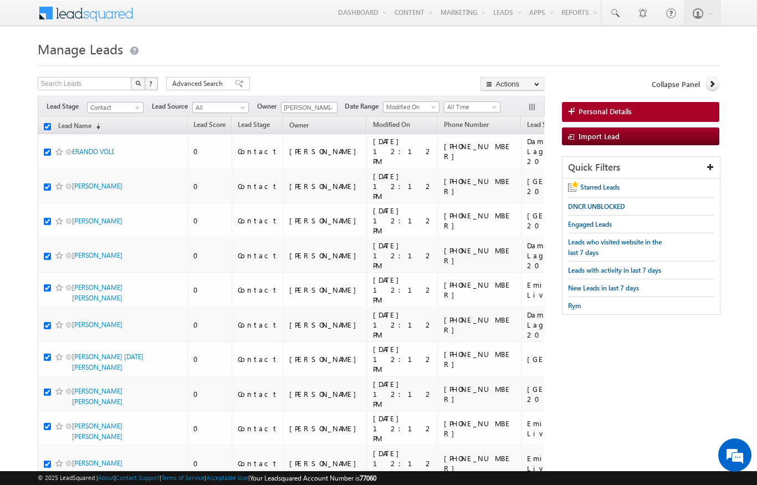
checkbox input "true"
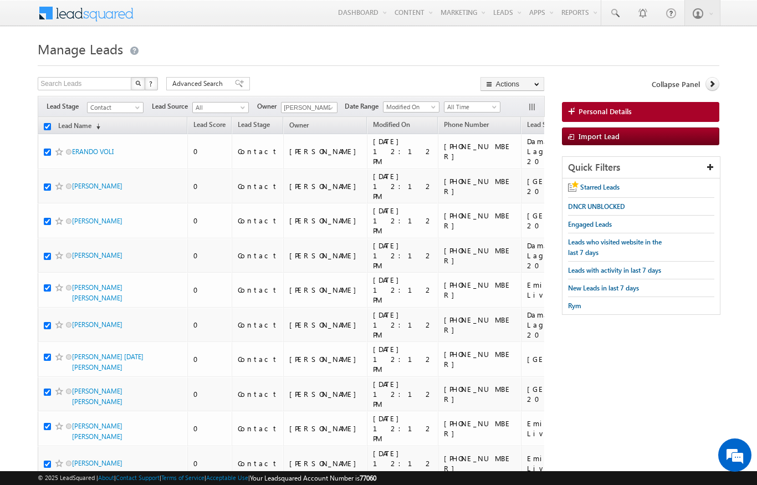
checkbox input "true"
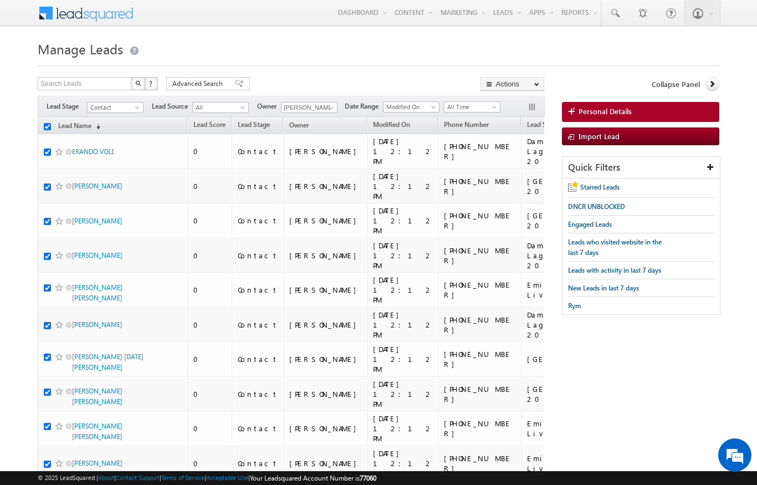
checkbox input "true"
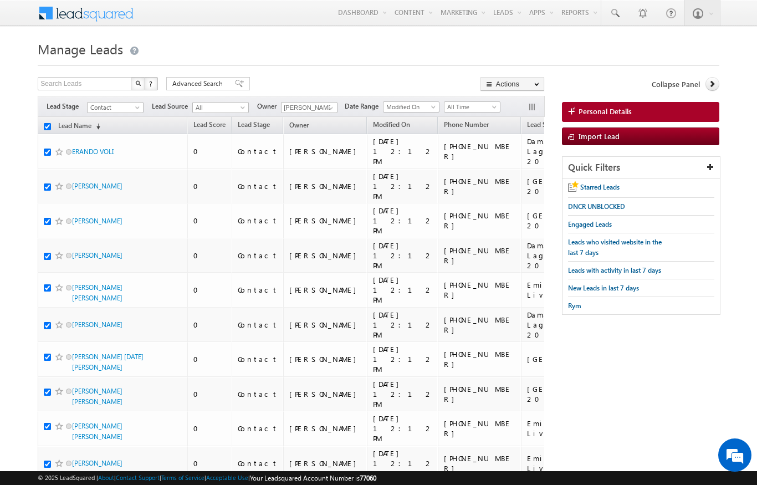
checkbox input "true"
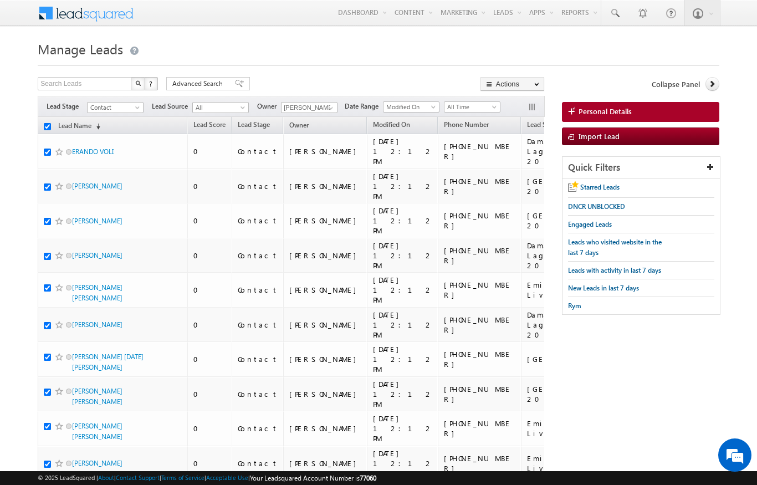
checkbox input "true"
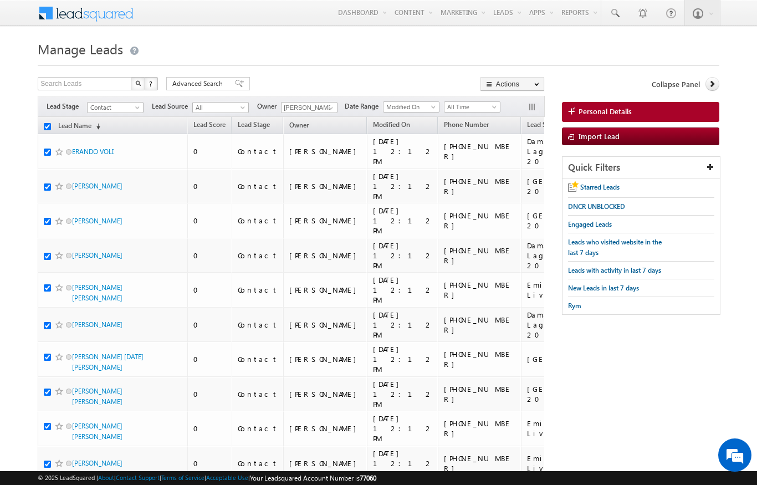
checkbox input "true"
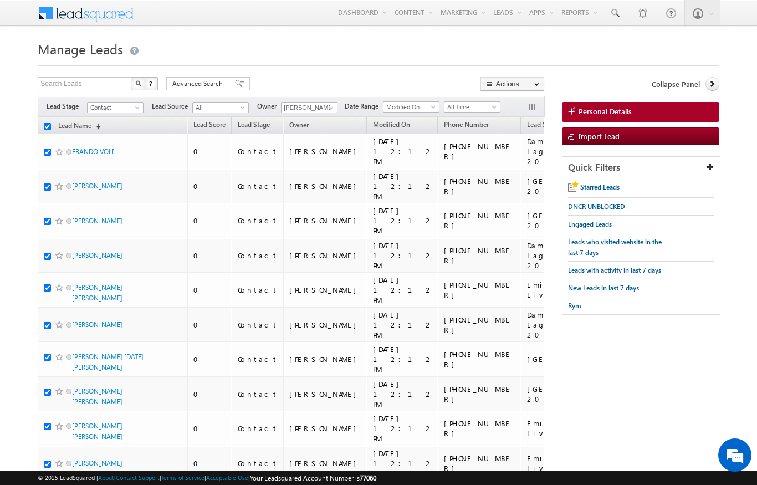
checkbox input "true"
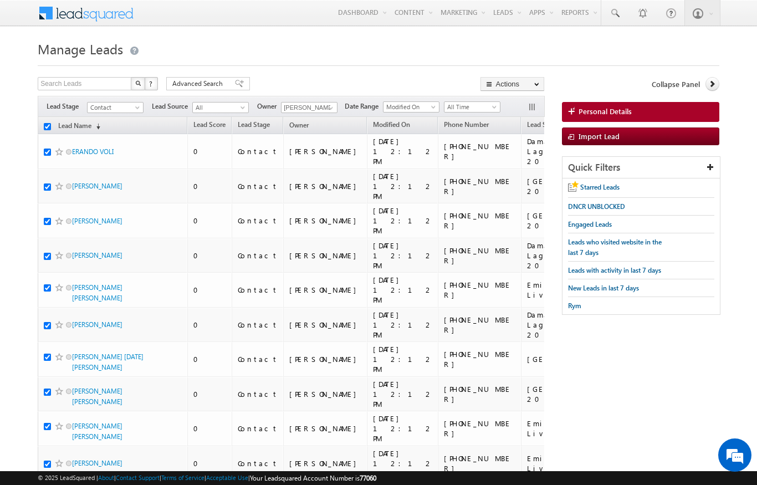
checkbox input "true"
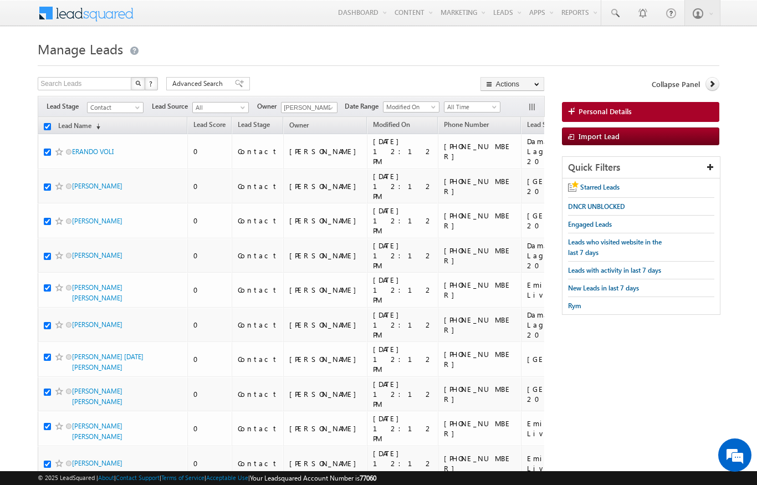
checkbox input "true"
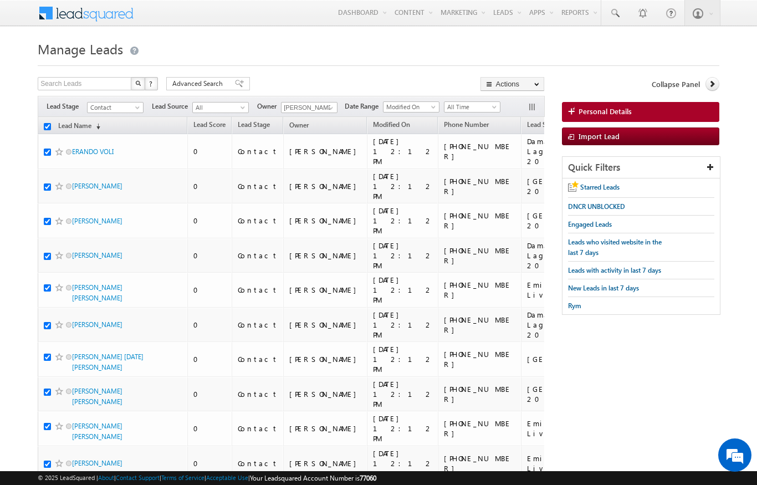
checkbox input "true"
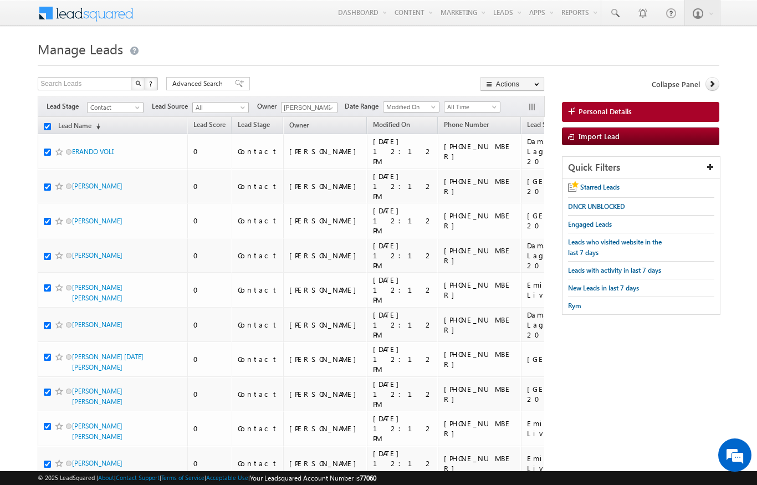
checkbox input "true"
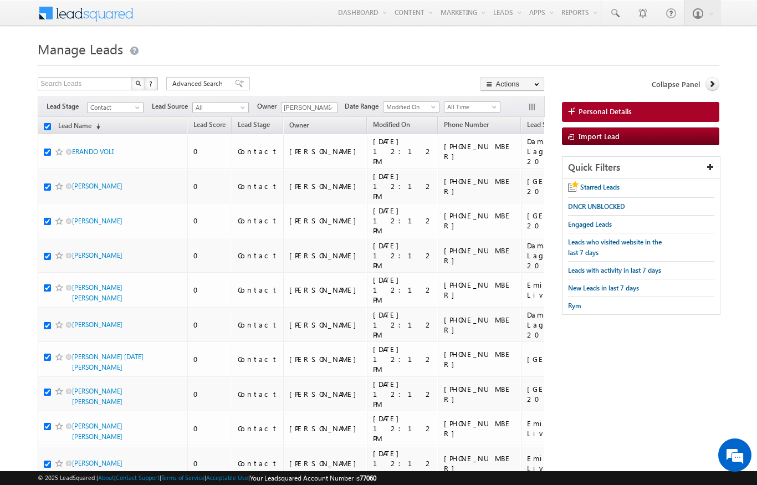
checkbox input "true"
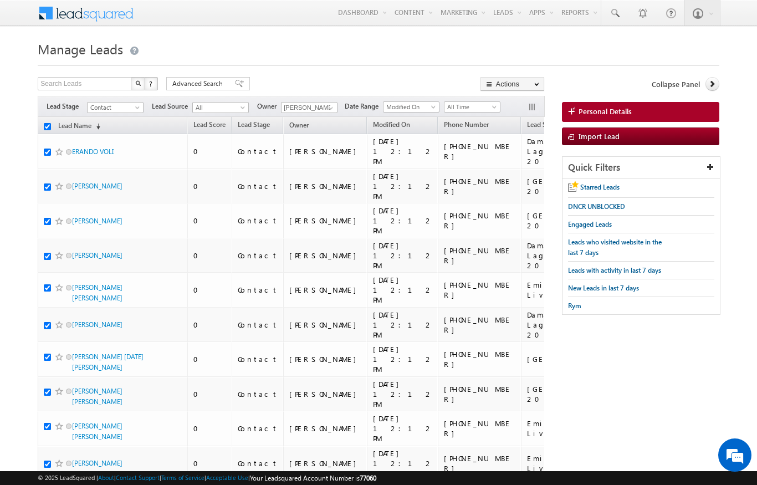
checkbox input "true"
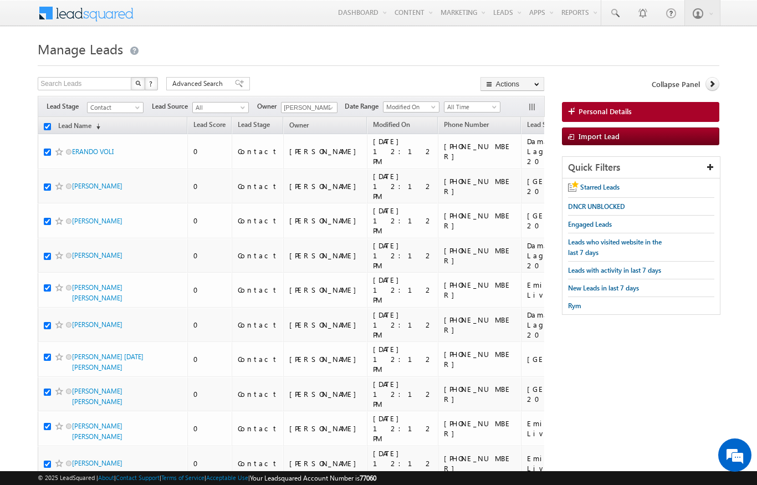
checkbox input "true"
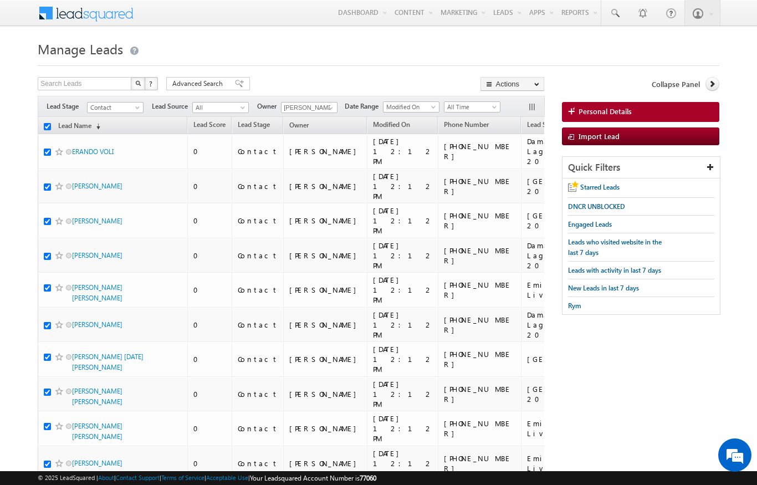
checkbox input "true"
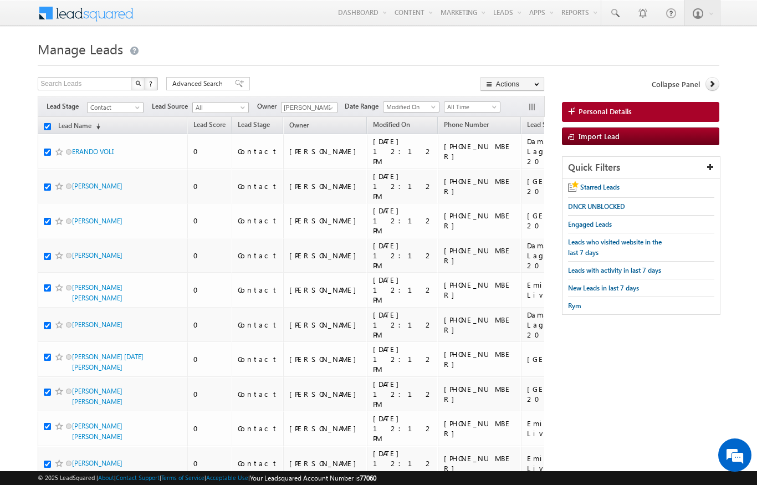
checkbox input "true"
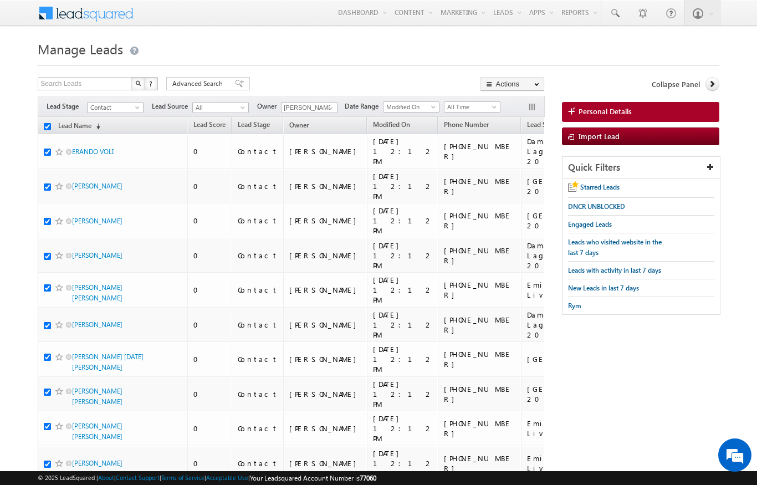
checkbox input "true"
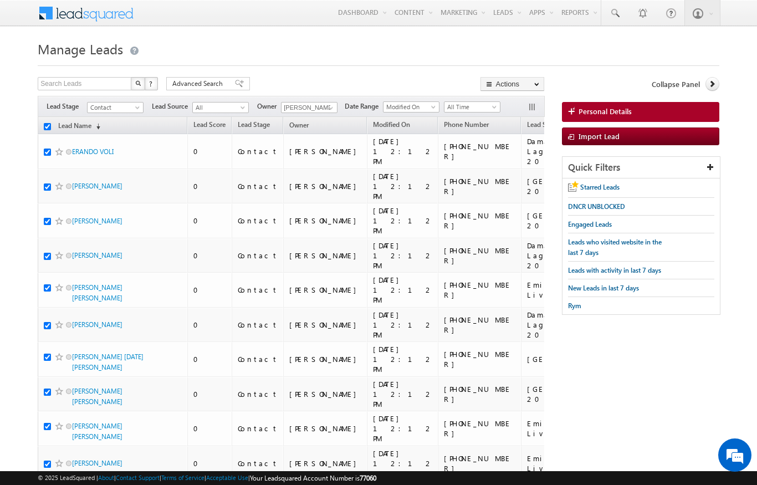
checkbox input "true"
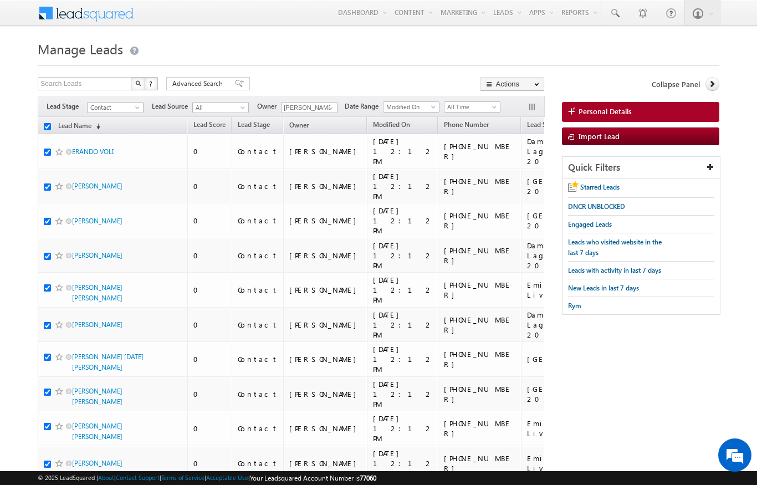
checkbox input "true"
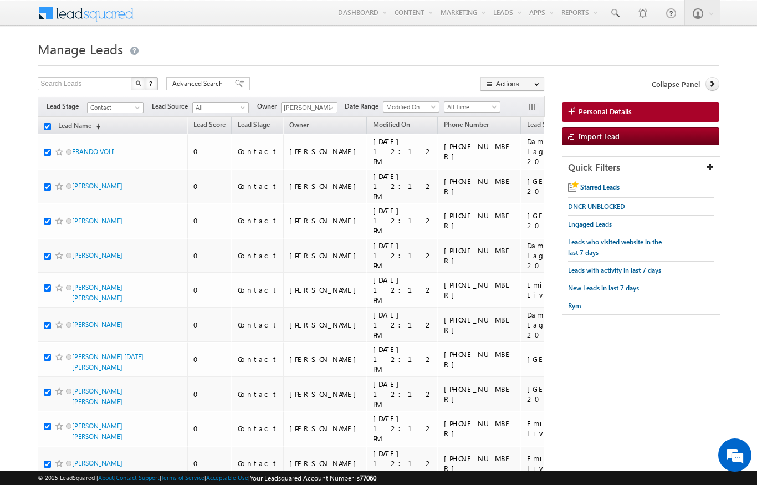
checkbox input "true"
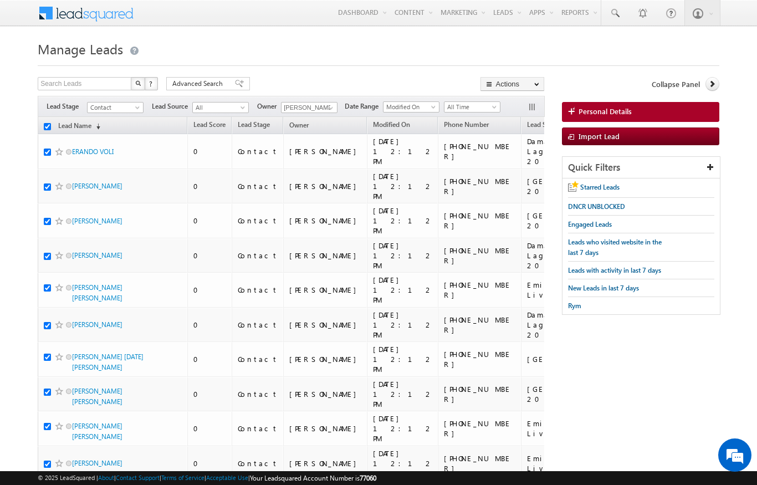
checkbox input "true"
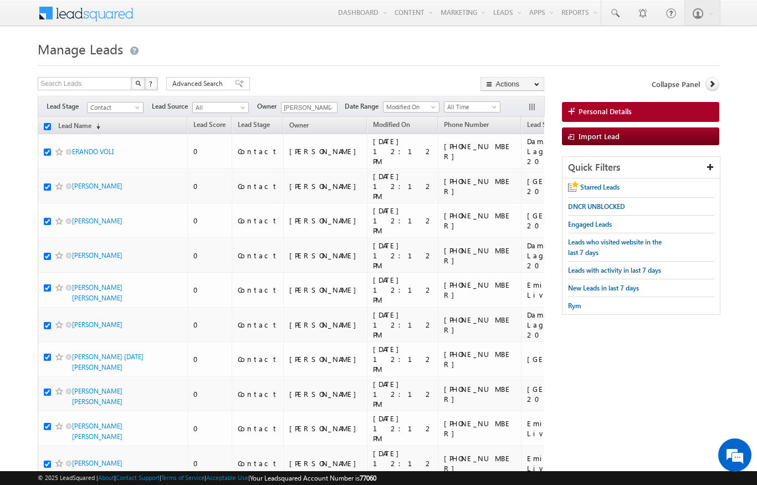
checkbox input "true"
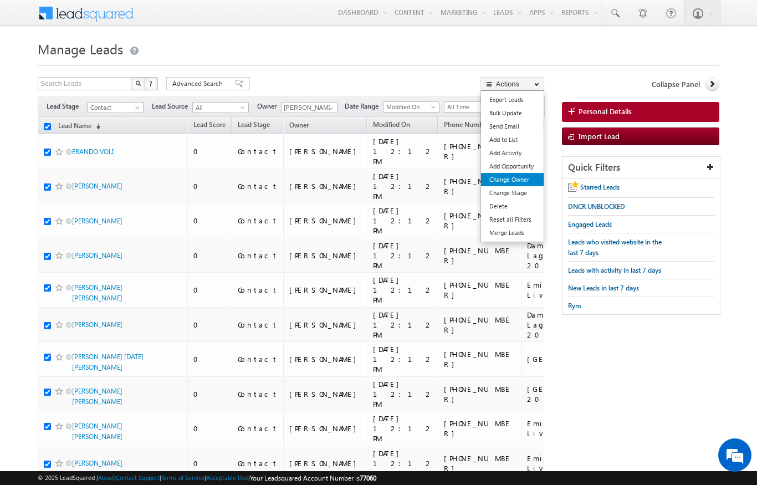
click at [524, 176] on link "Change Owner" at bounding box center [512, 179] width 63 height 13
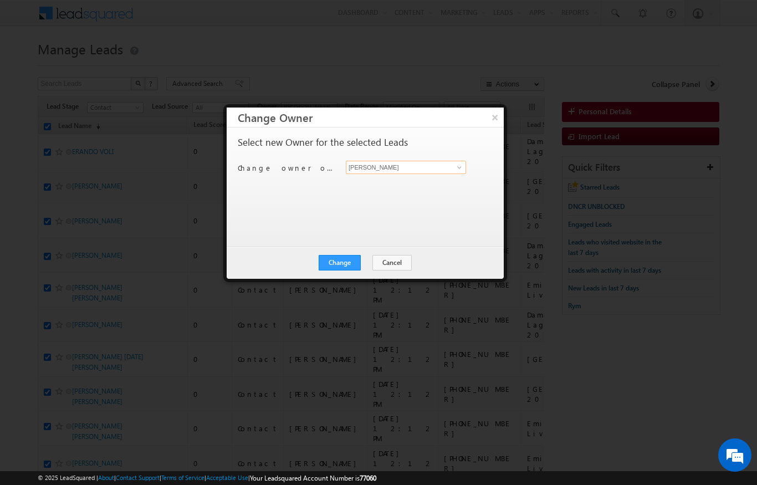
click at [435, 168] on input "[PERSON_NAME]" at bounding box center [406, 167] width 120 height 13
click at [379, 217] on div "Select new Owner for the selected Leads Change owner of 200 leads to [PERSON_NA…" at bounding box center [364, 181] width 253 height 89
click at [433, 166] on input at bounding box center [406, 167] width 120 height 13
click at [384, 184] on span "[PERSON_NAME][EMAIL_ADDRESS][DOMAIN_NAME]" at bounding box center [400, 188] width 100 height 8
click at [345, 269] on button "Change" at bounding box center [340, 263] width 42 height 16
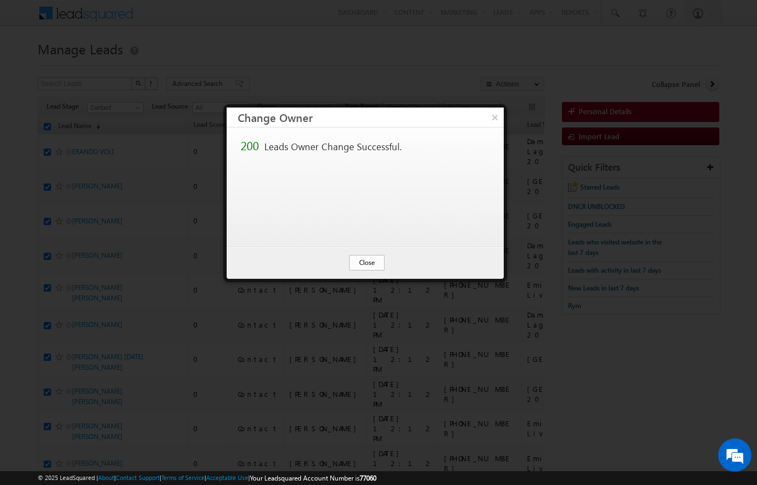
click at [357, 255] on button "Close" at bounding box center [366, 263] width 35 height 16
